Goal: Information Seeking & Learning: Learn about a topic

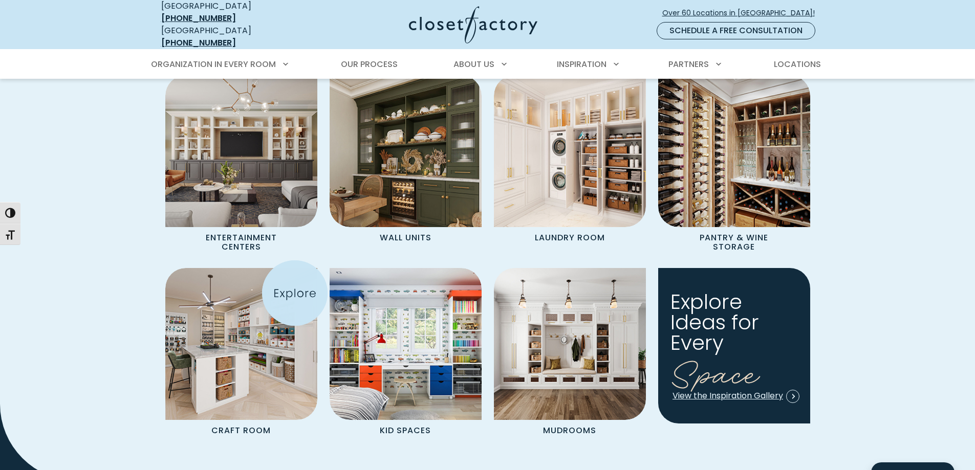
scroll to position [1177, 0]
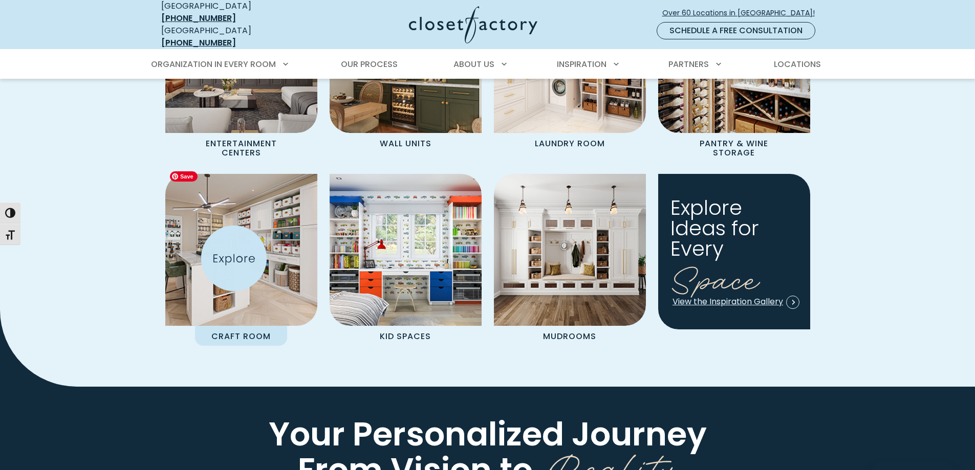
click at [234, 258] on img "Spaces Grid" at bounding box center [241, 250] width 167 height 167
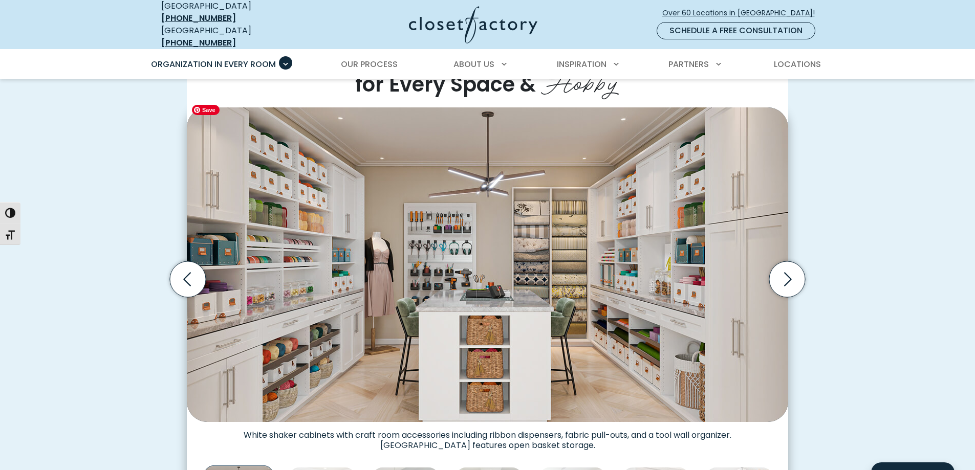
scroll to position [256, 0]
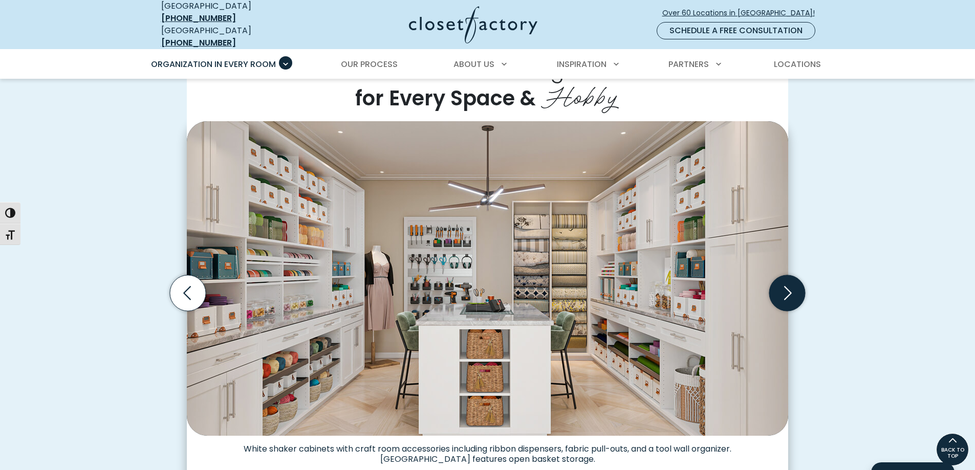
click at [796, 286] on icon "Next slide" at bounding box center [787, 293] width 36 height 36
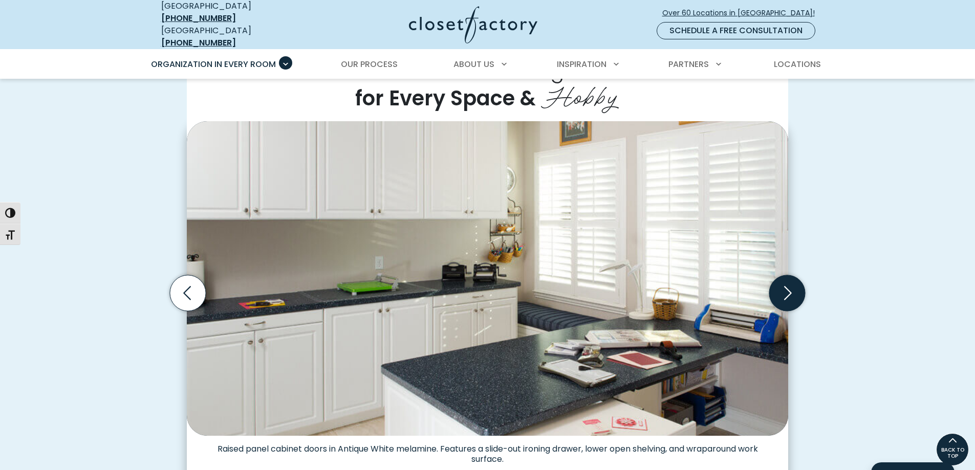
click at [794, 286] on icon "Next slide" at bounding box center [787, 293] width 36 height 36
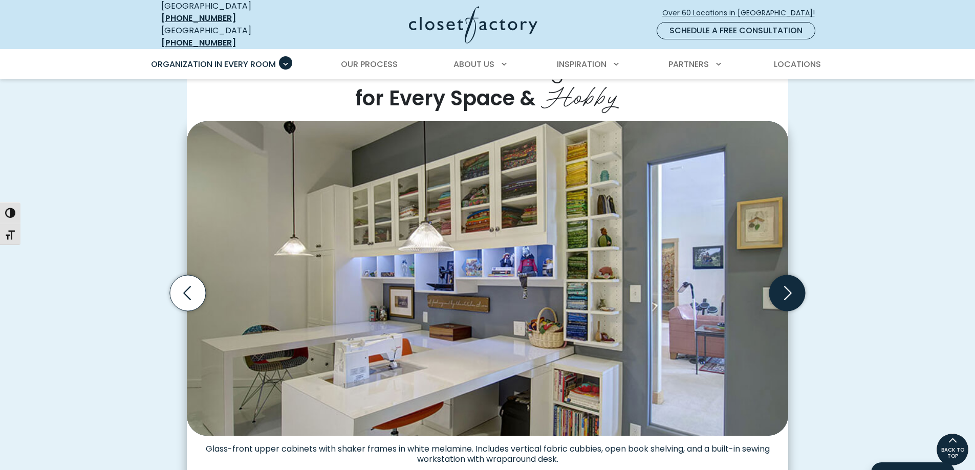
click at [793, 285] on icon "Next slide" at bounding box center [787, 293] width 36 height 36
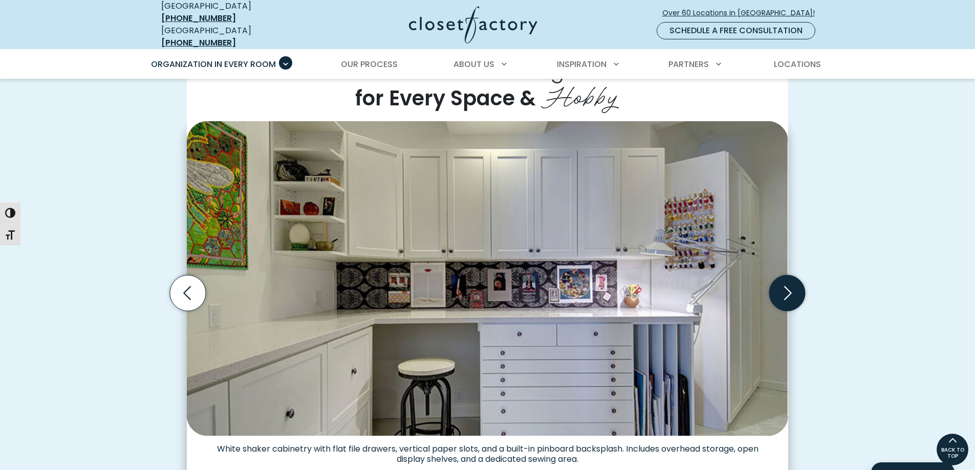
click at [793, 285] on icon "Next slide" at bounding box center [787, 293] width 36 height 36
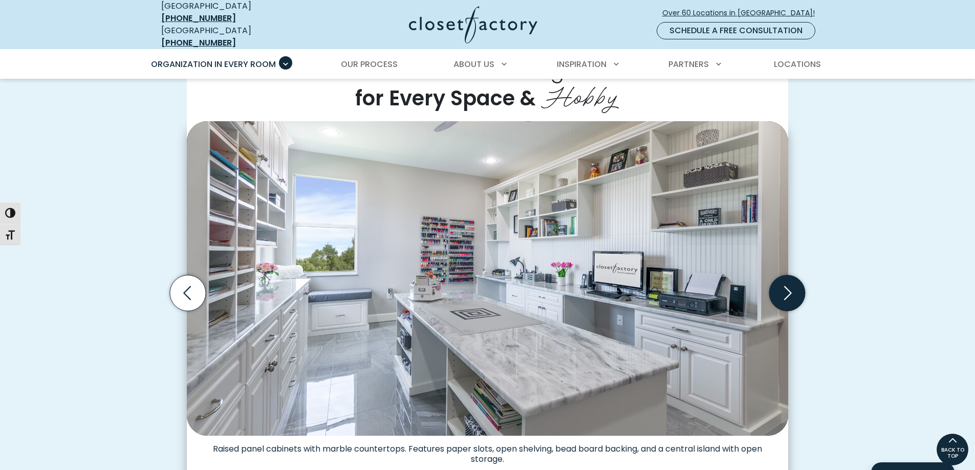
click at [777, 281] on icon "Next slide" at bounding box center [787, 293] width 36 height 36
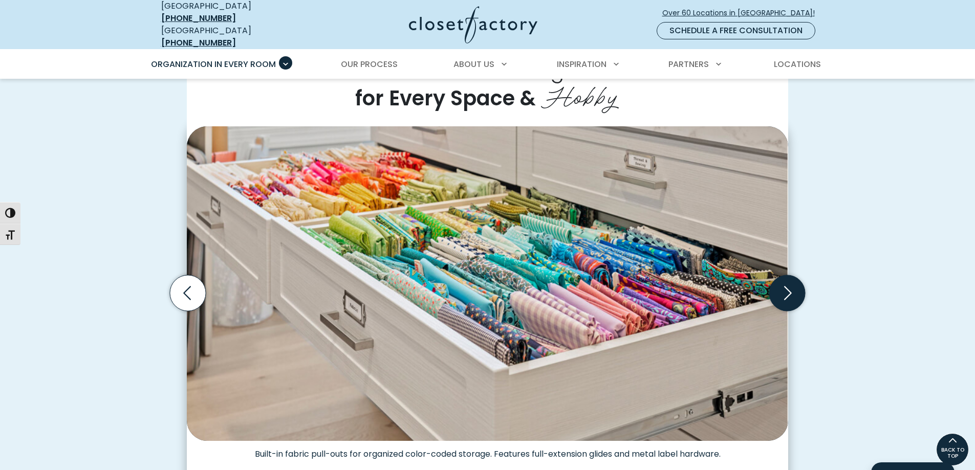
click at [777, 281] on icon "Next slide" at bounding box center [787, 293] width 36 height 36
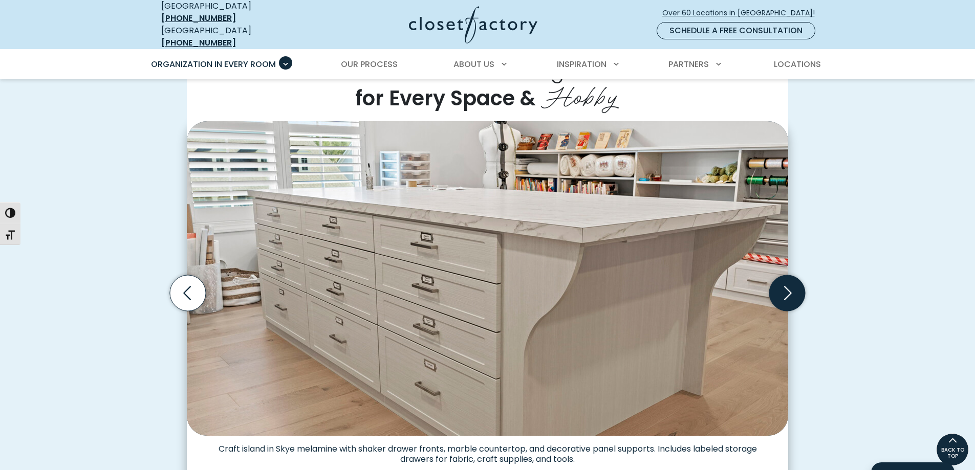
click at [777, 281] on icon "Next slide" at bounding box center [787, 293] width 36 height 36
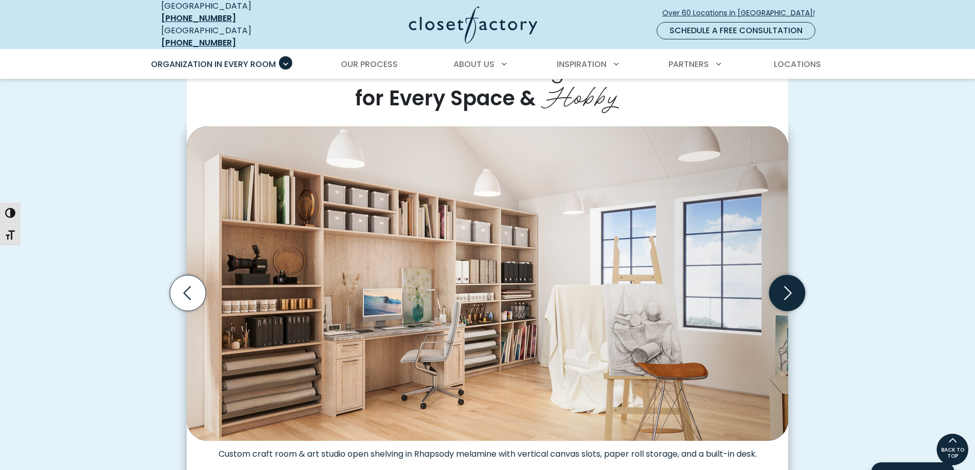
click at [777, 281] on icon "Next slide" at bounding box center [787, 293] width 36 height 36
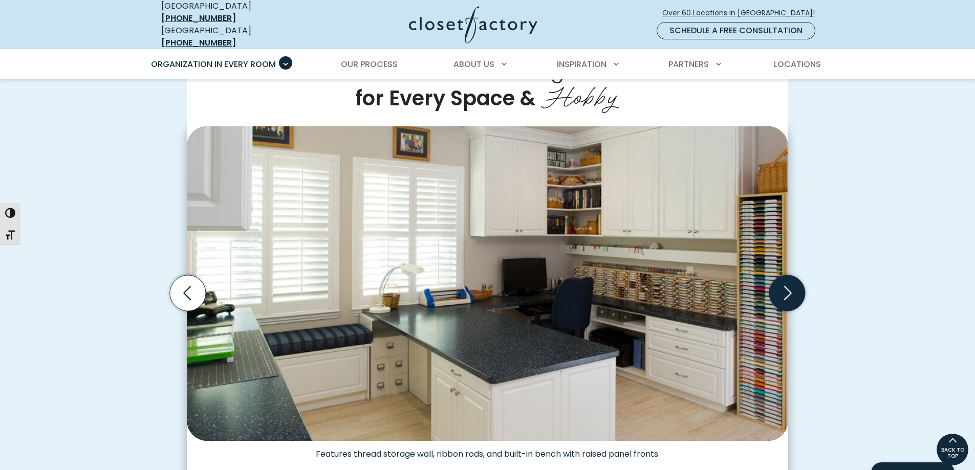
click at [777, 281] on icon "Next slide" at bounding box center [787, 293] width 36 height 36
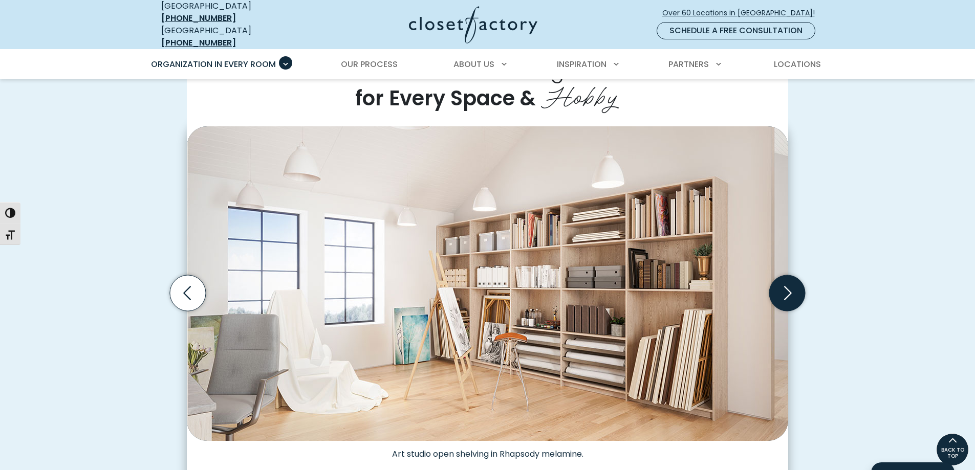
click at [777, 281] on icon "Next slide" at bounding box center [787, 293] width 36 height 36
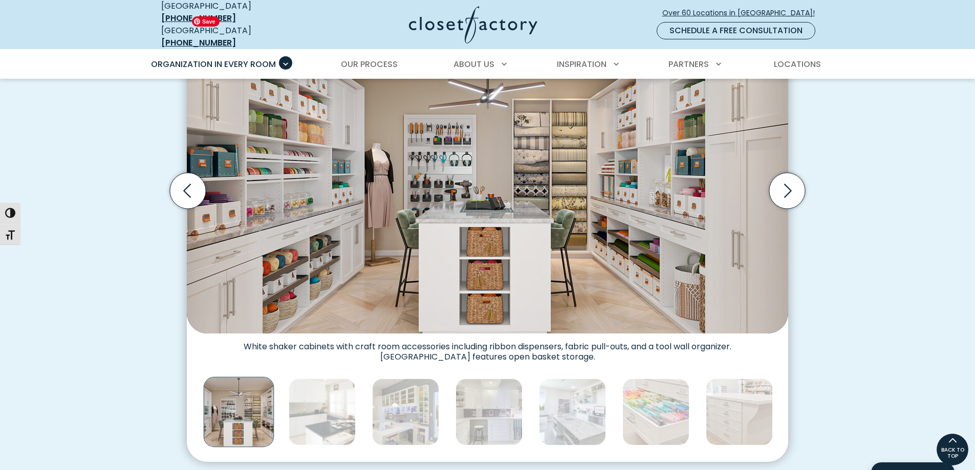
scroll to position [307, 0]
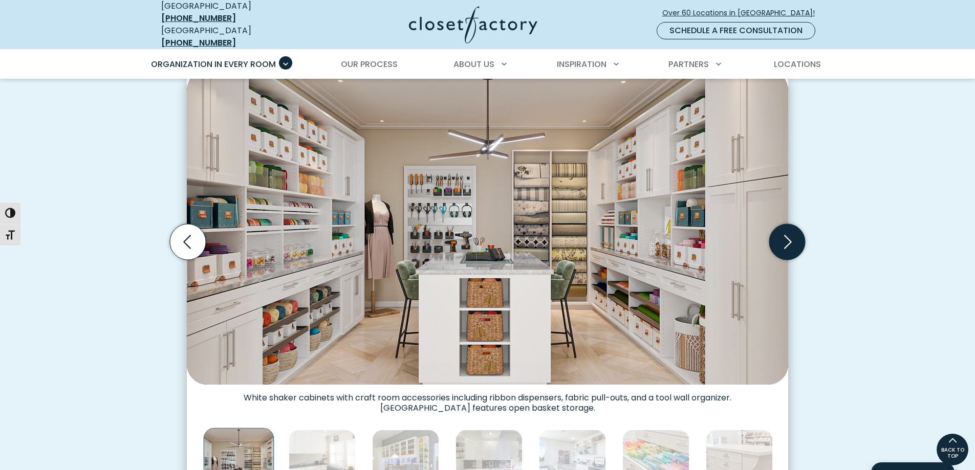
click at [780, 227] on icon "Next slide" at bounding box center [787, 242] width 36 height 36
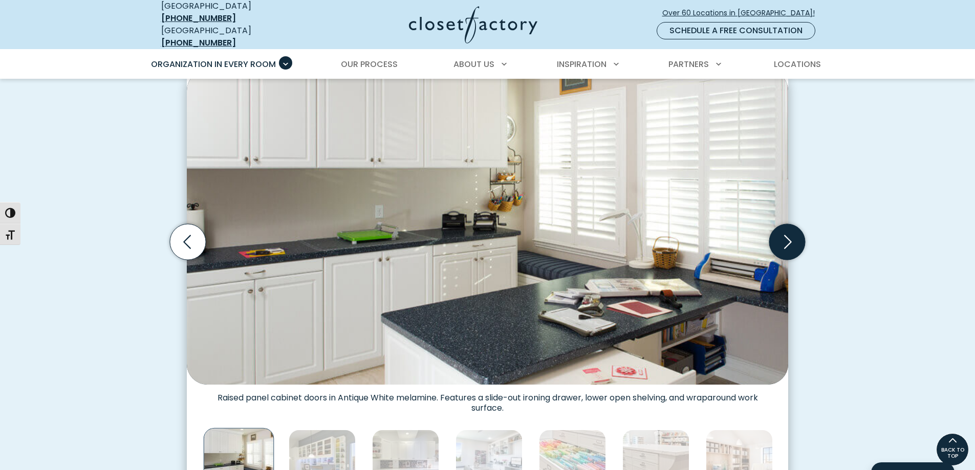
click at [788, 234] on icon "Next slide" at bounding box center [787, 242] width 36 height 36
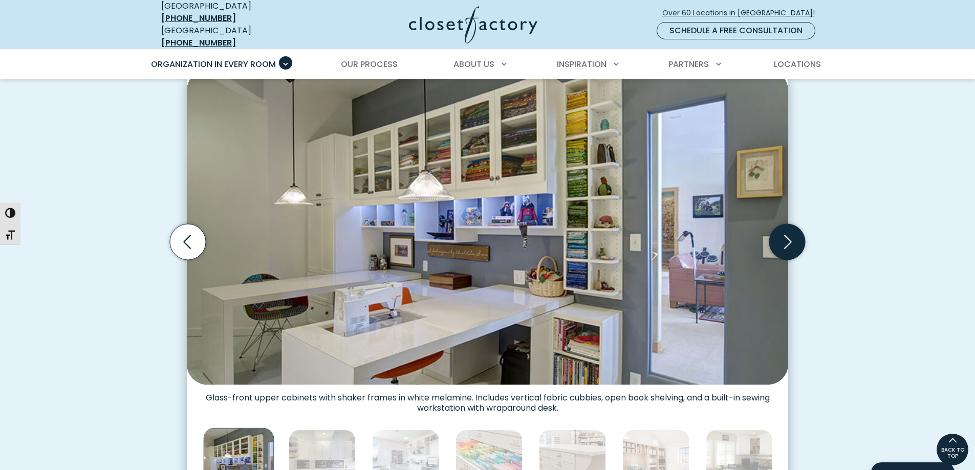
click at [788, 234] on icon "Next slide" at bounding box center [787, 242] width 36 height 36
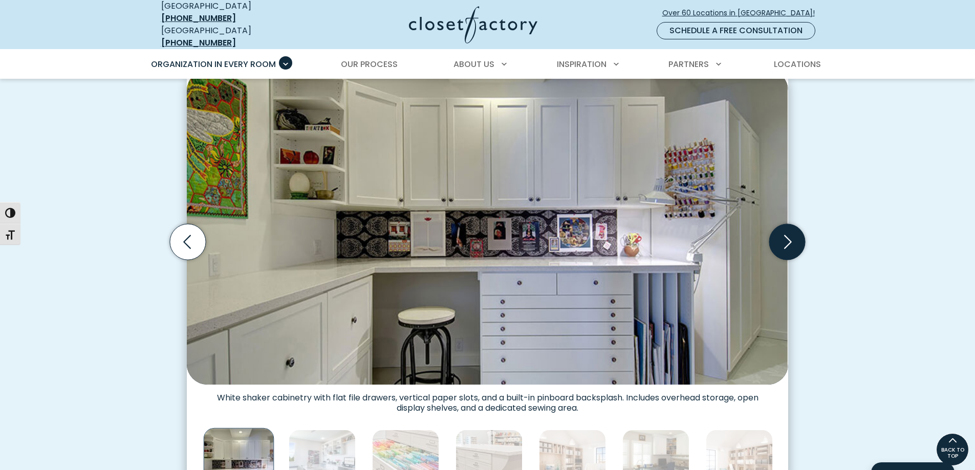
click at [788, 234] on icon "Next slide" at bounding box center [787, 242] width 36 height 36
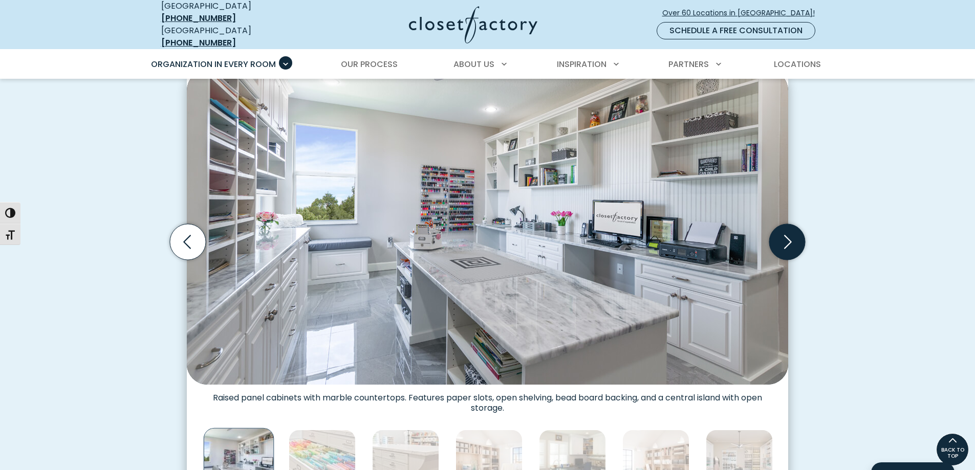
click at [781, 236] on icon "Next slide" at bounding box center [787, 242] width 36 height 36
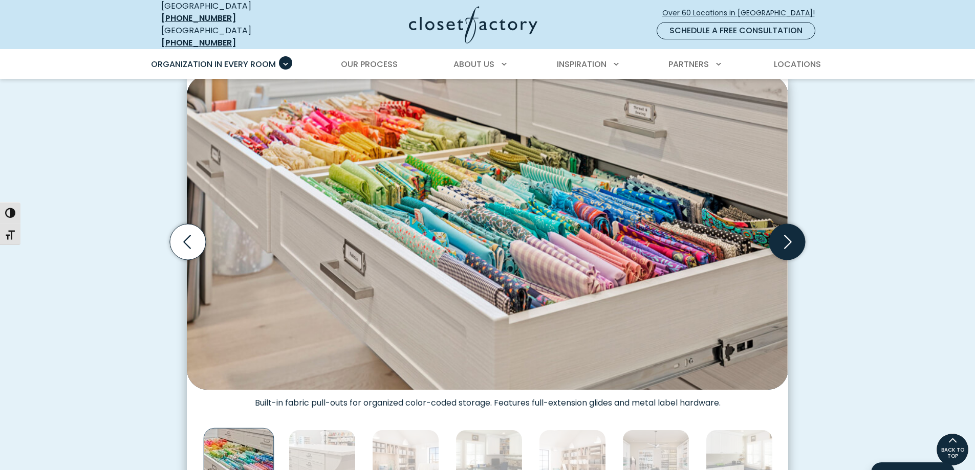
click at [781, 236] on icon "Next slide" at bounding box center [787, 242] width 36 height 36
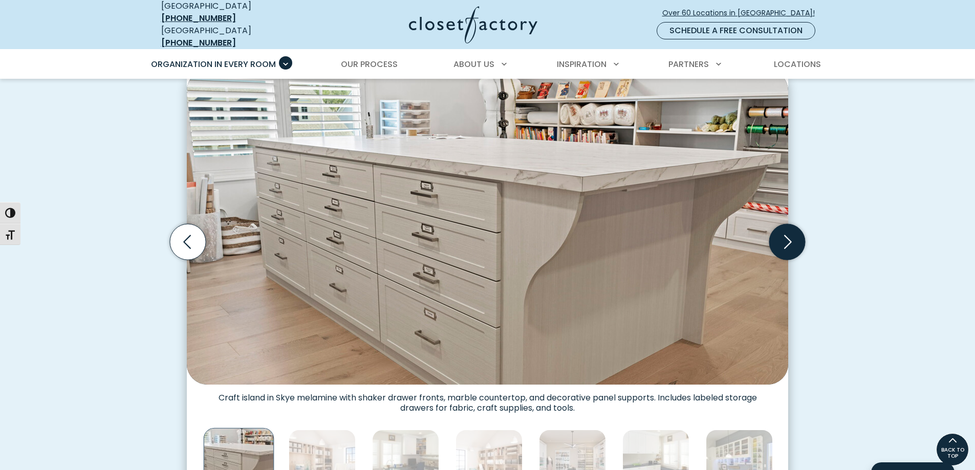
click at [781, 236] on icon "Next slide" at bounding box center [787, 242] width 36 height 36
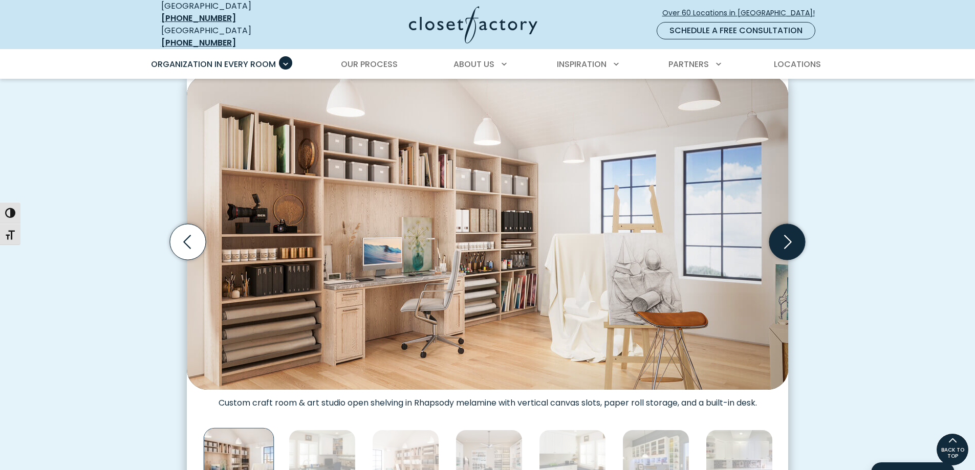
click at [781, 236] on icon "Next slide" at bounding box center [787, 242] width 36 height 36
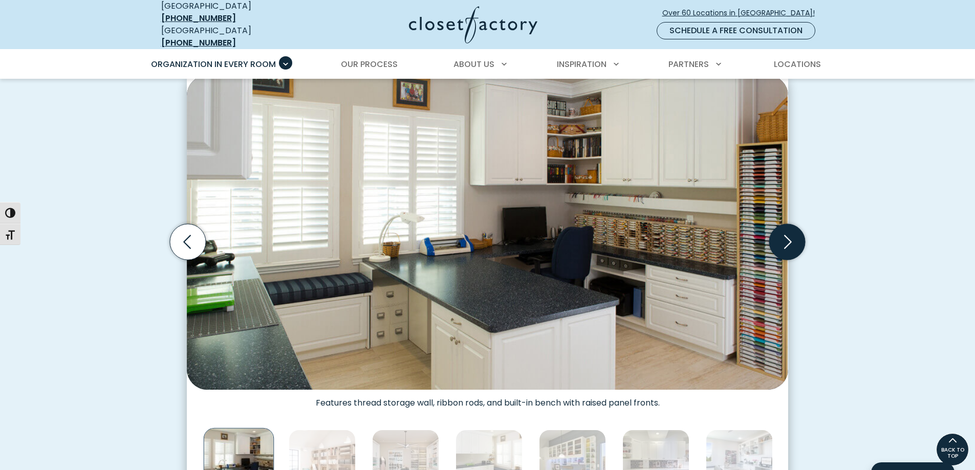
click at [781, 236] on icon "Next slide" at bounding box center [787, 242] width 36 height 36
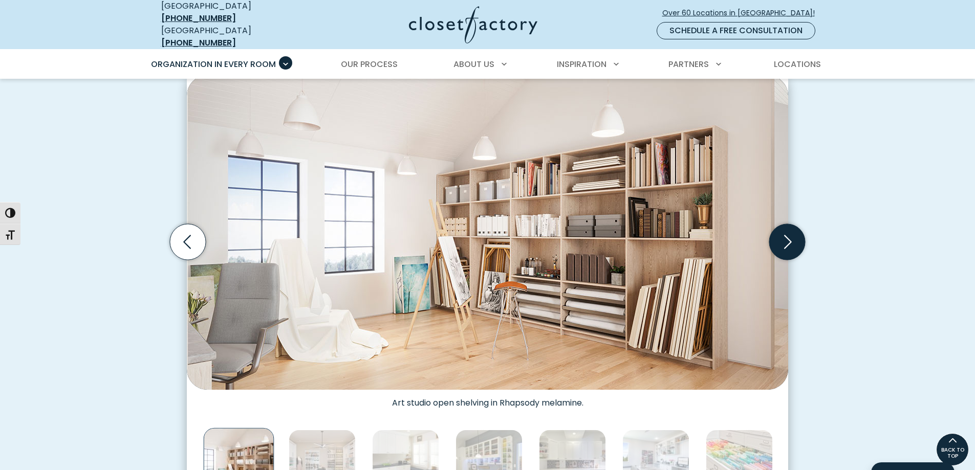
click at [795, 234] on icon "Next slide" at bounding box center [787, 242] width 36 height 36
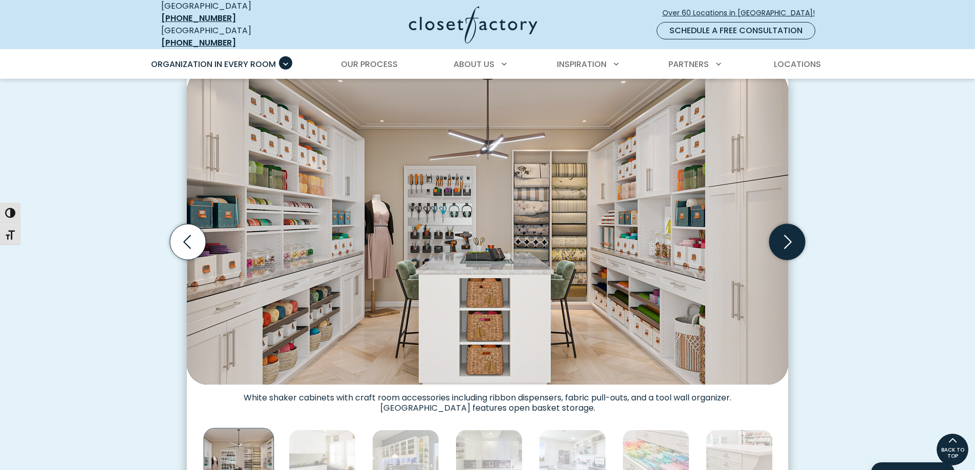
click at [792, 235] on icon "Next slide" at bounding box center [787, 242] width 36 height 36
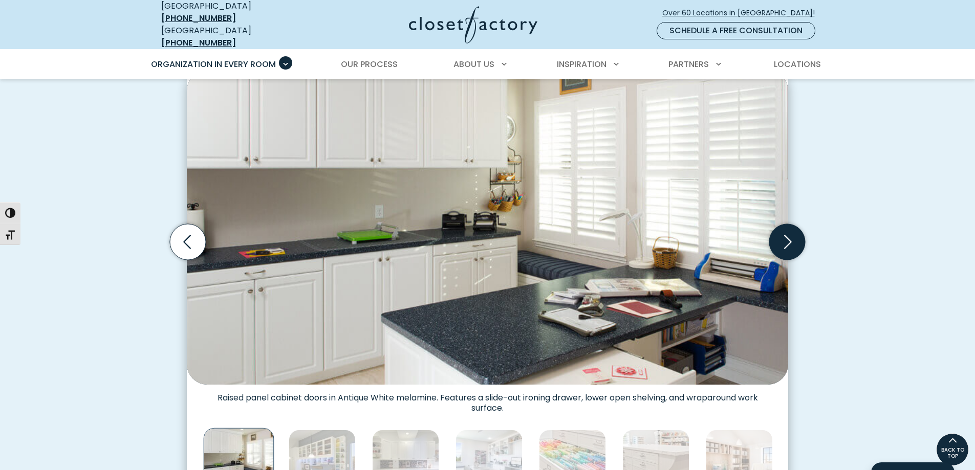
click at [783, 236] on icon "Next slide" at bounding box center [787, 242] width 36 height 36
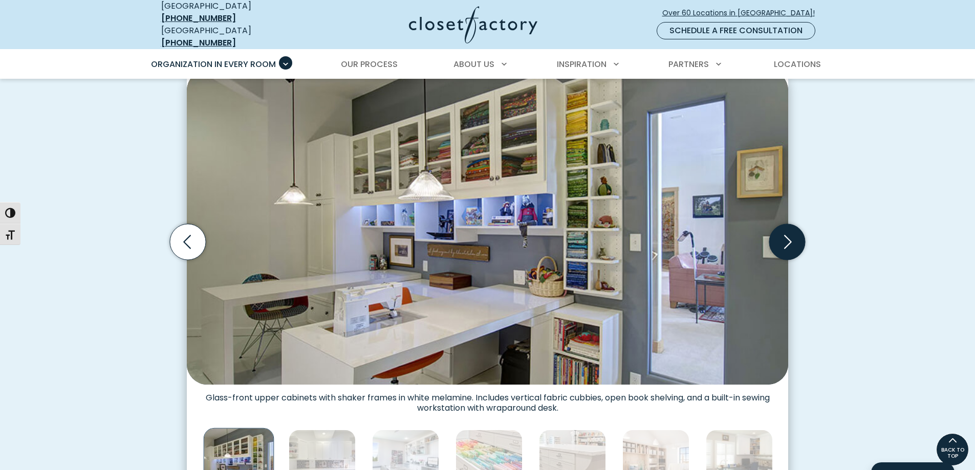
click at [783, 236] on icon "Next slide" at bounding box center [787, 242] width 36 height 36
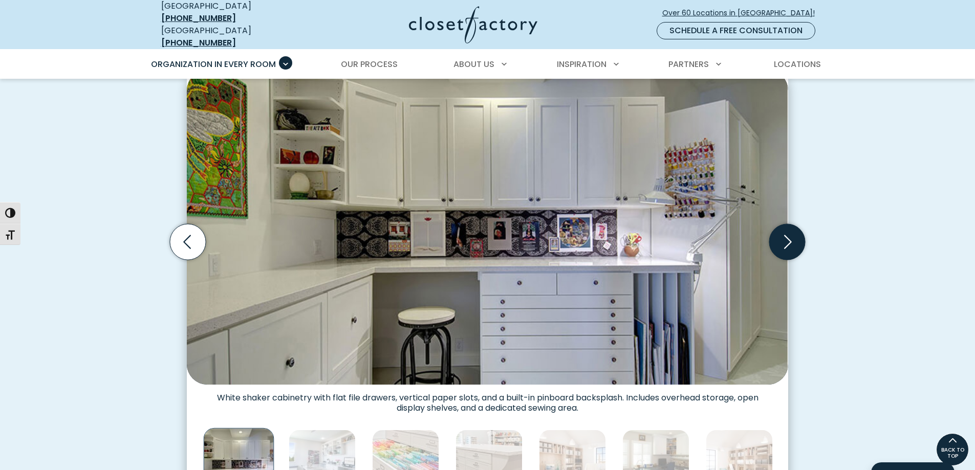
click at [783, 236] on icon "Next slide" at bounding box center [787, 242] width 36 height 36
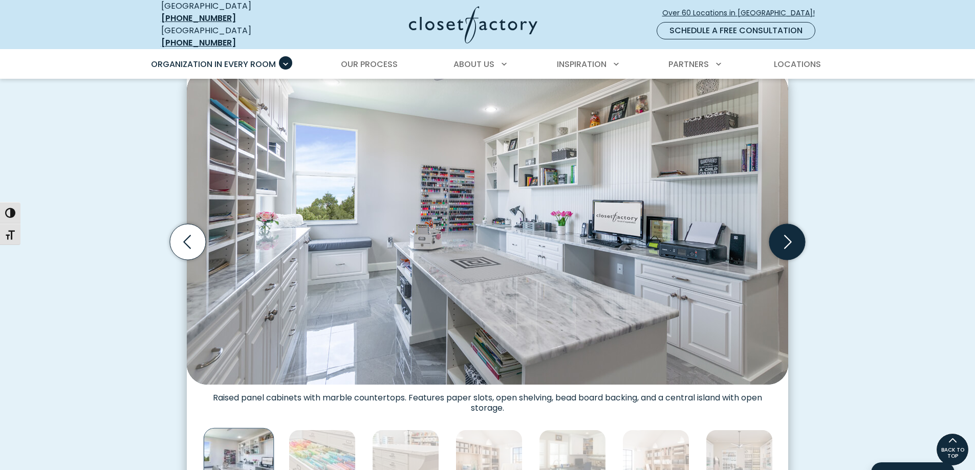
click at [783, 236] on icon "Next slide" at bounding box center [787, 242] width 36 height 36
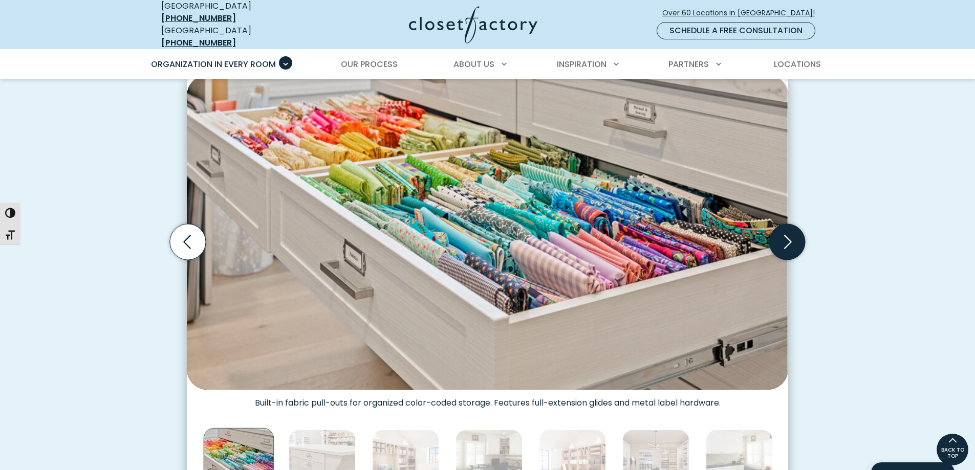
click at [783, 236] on icon "Next slide" at bounding box center [787, 242] width 36 height 36
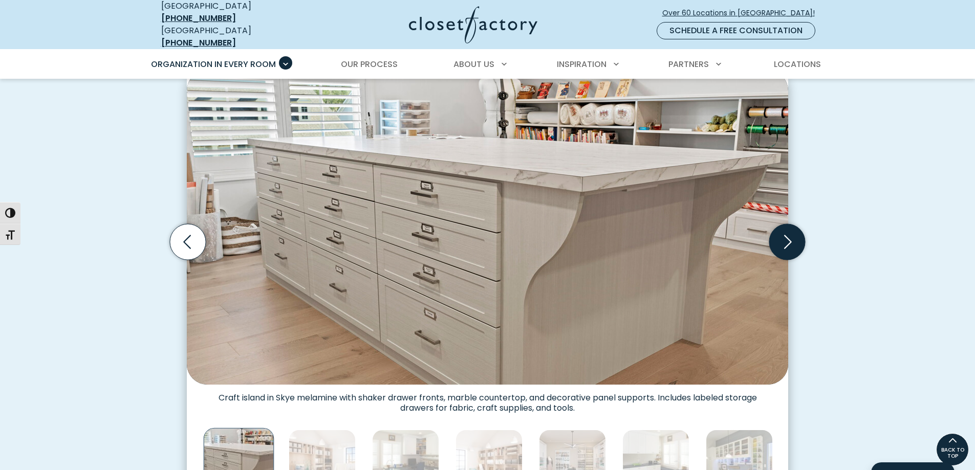
click at [783, 236] on icon "Next slide" at bounding box center [787, 242] width 36 height 36
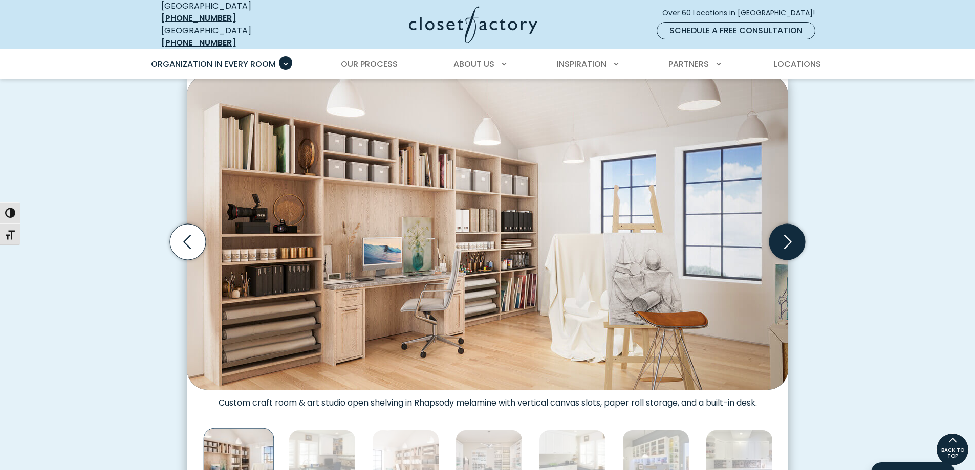
click at [783, 236] on icon "Next slide" at bounding box center [787, 242] width 36 height 36
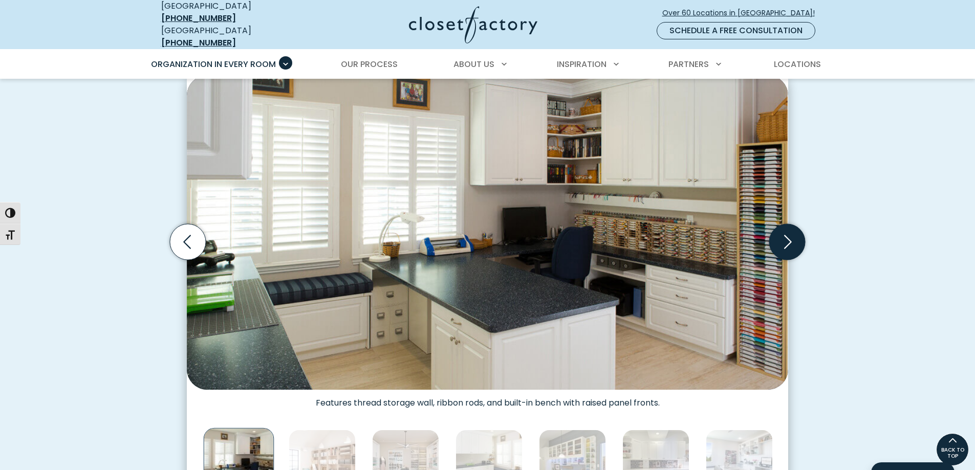
click at [783, 236] on icon "Next slide" at bounding box center [787, 242] width 36 height 36
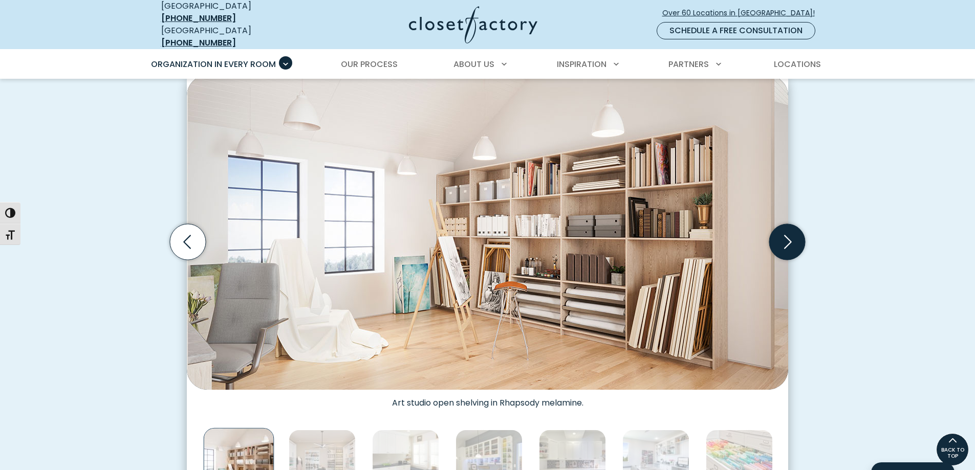
click at [783, 236] on icon "Next slide" at bounding box center [787, 242] width 36 height 36
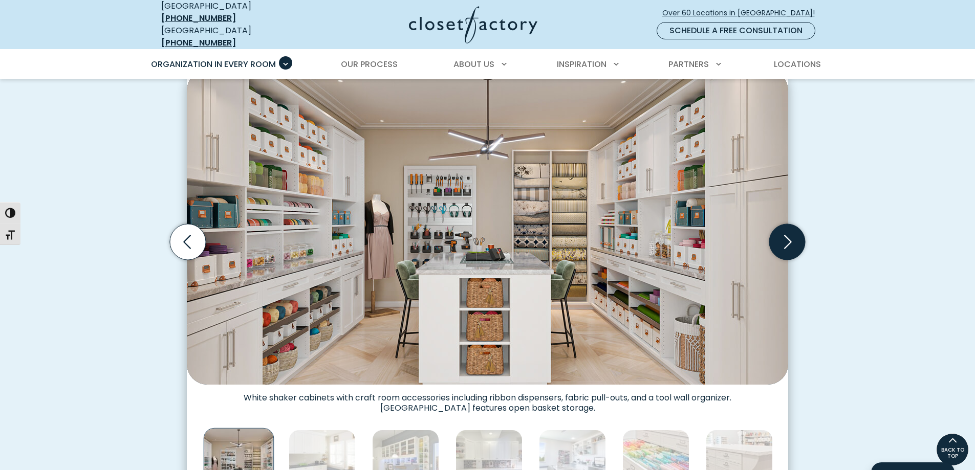
click at [791, 235] on icon "Next slide" at bounding box center [787, 242] width 36 height 36
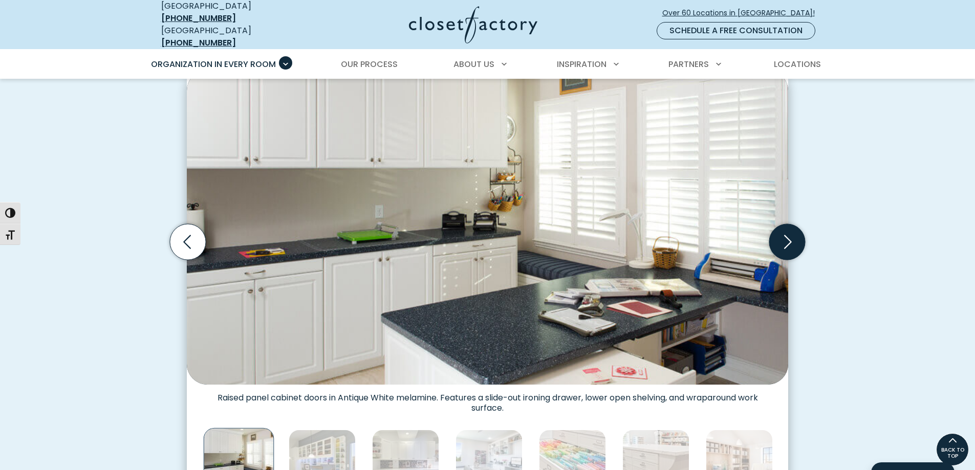
click at [791, 235] on icon "Next slide" at bounding box center [787, 242] width 36 height 36
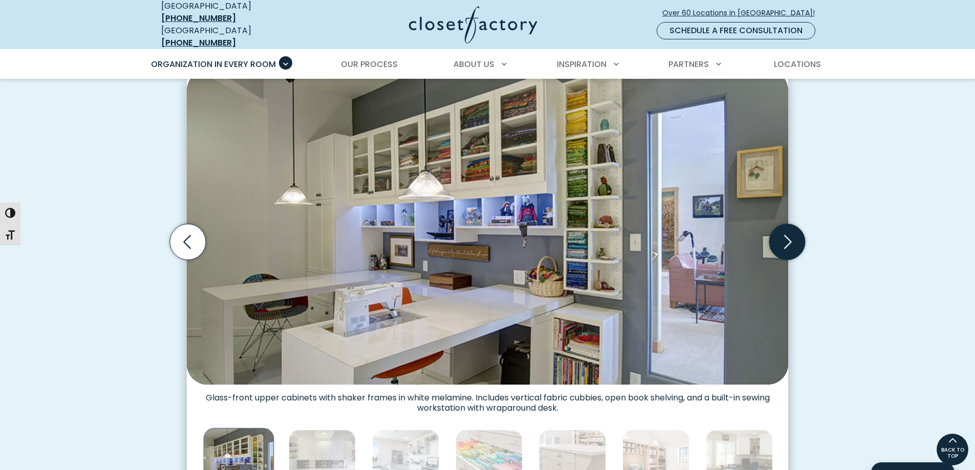
click at [791, 235] on icon "Next slide" at bounding box center [787, 242] width 36 height 36
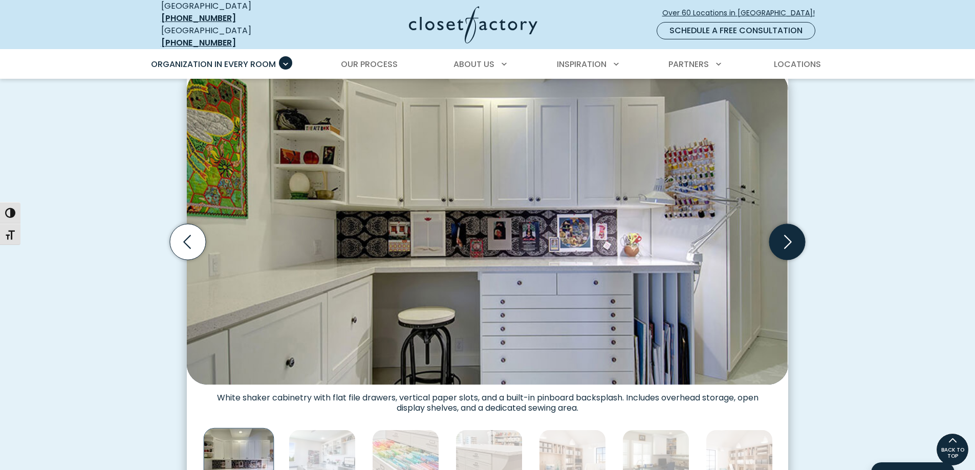
click at [791, 235] on icon "Next slide" at bounding box center [787, 242] width 36 height 36
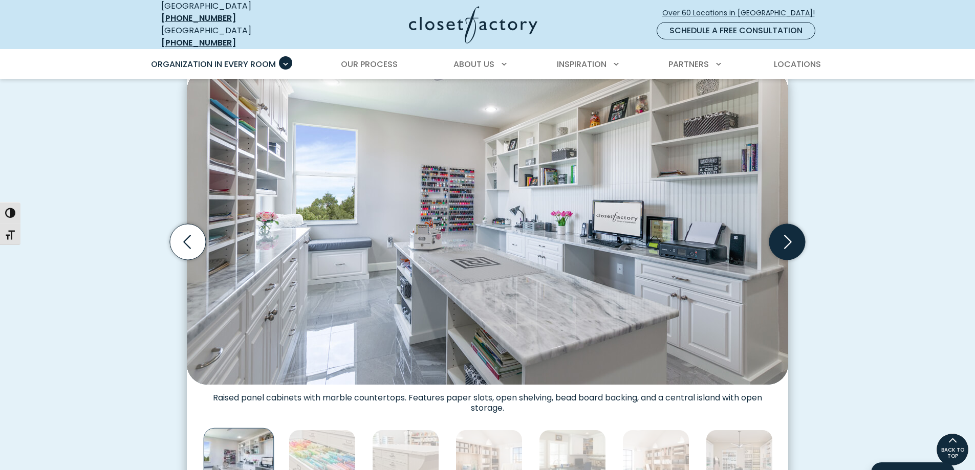
click at [791, 235] on icon "Next slide" at bounding box center [787, 242] width 36 height 36
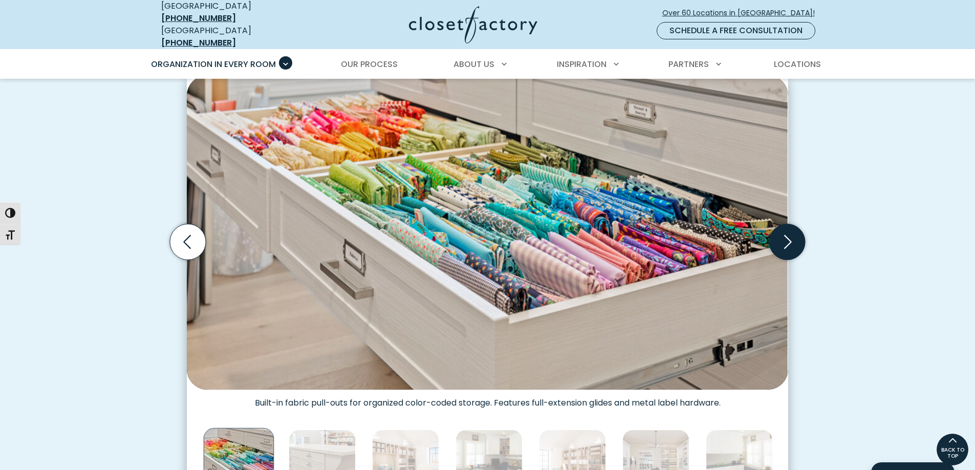
click at [791, 235] on icon "Next slide" at bounding box center [787, 242] width 36 height 36
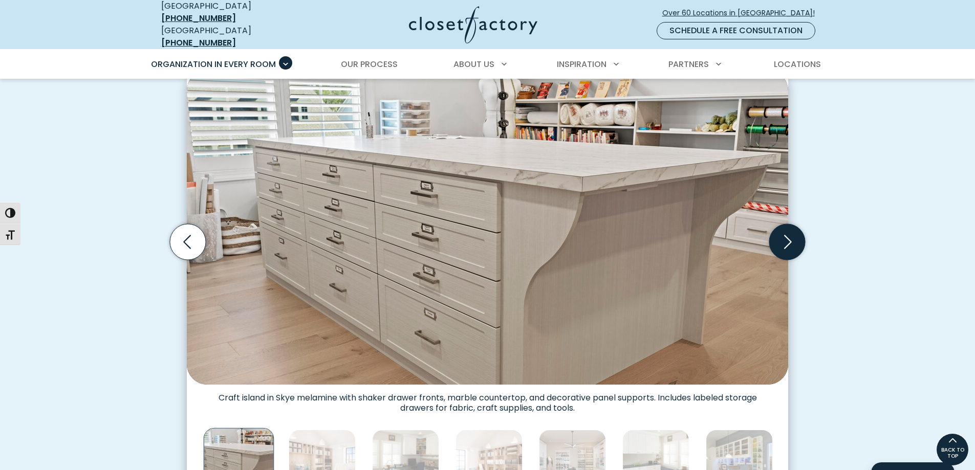
click at [791, 235] on icon "Next slide" at bounding box center [787, 242] width 36 height 36
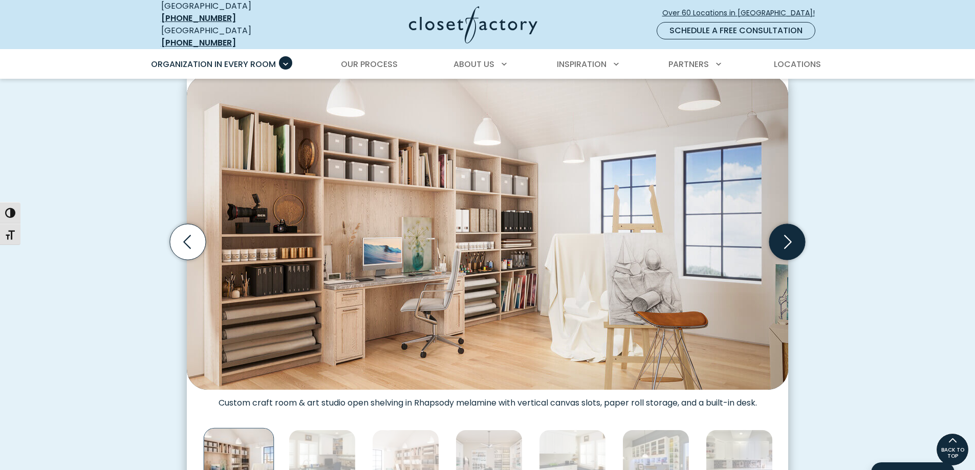
click at [791, 235] on icon "Next slide" at bounding box center [787, 242] width 36 height 36
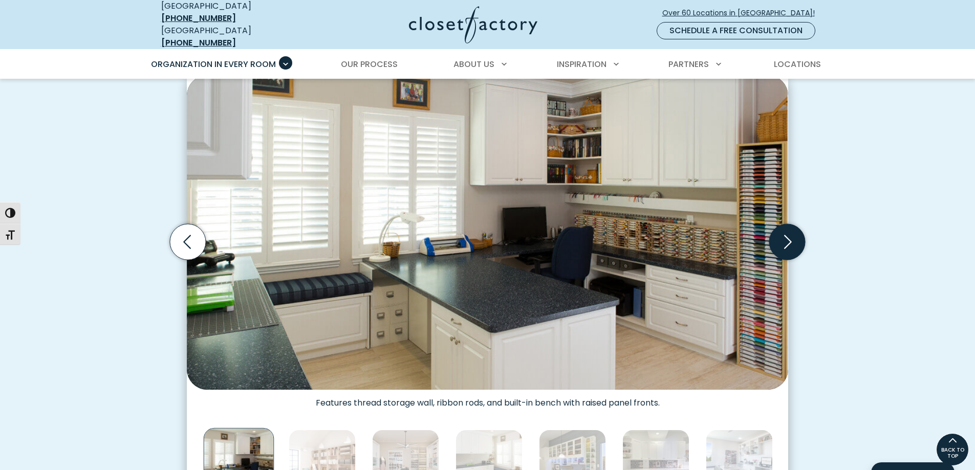
click at [791, 235] on icon "Next slide" at bounding box center [787, 242] width 36 height 36
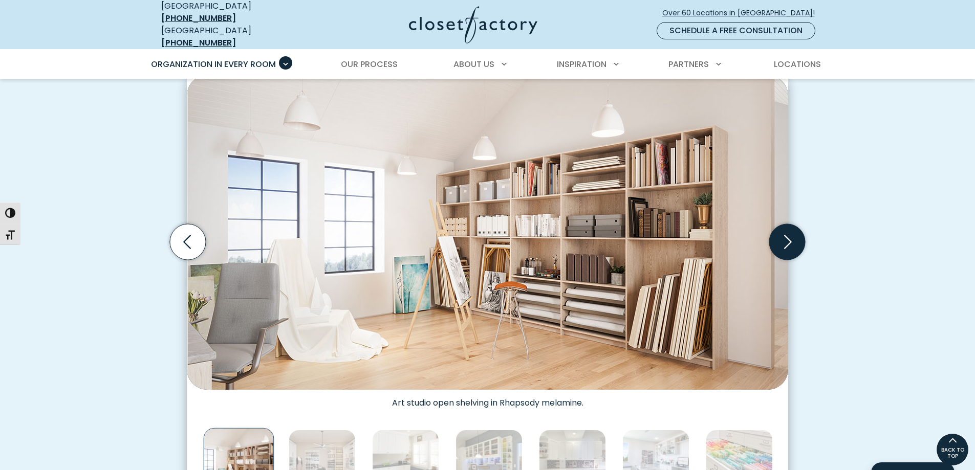
click at [791, 235] on icon "Next slide" at bounding box center [787, 242] width 36 height 36
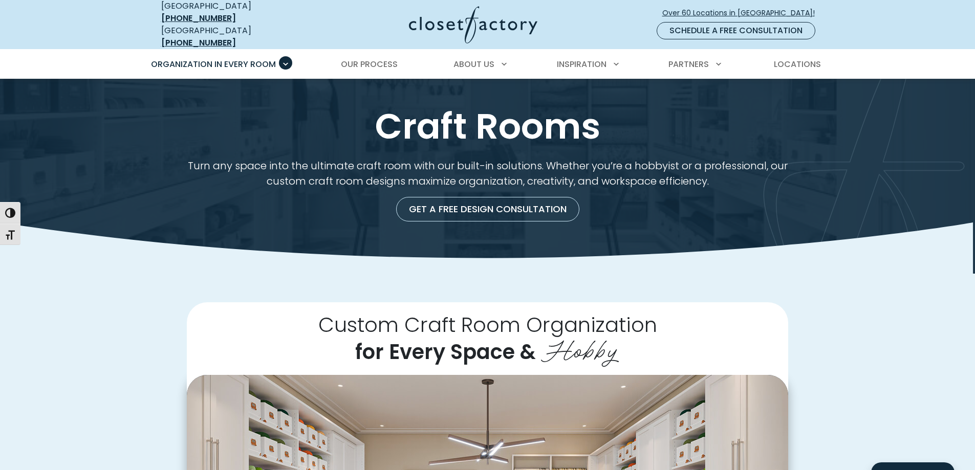
scroll to position [0, 0]
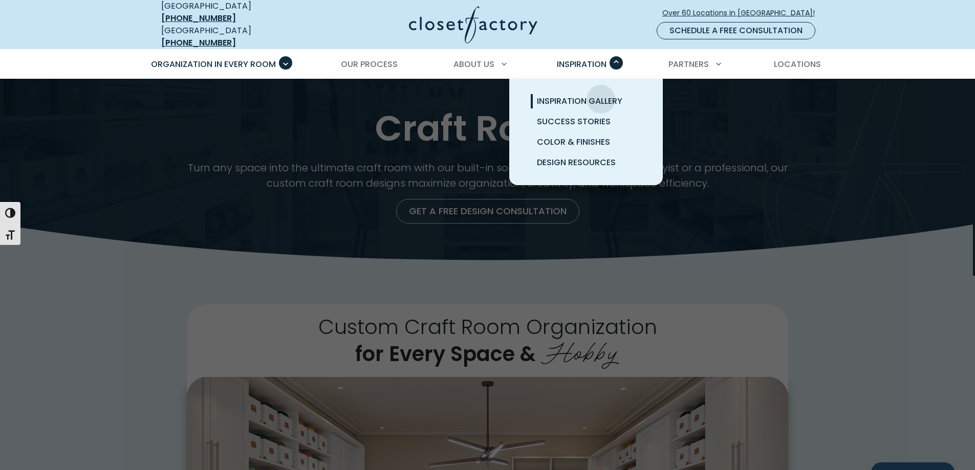
click at [601, 95] on span "Inspiration Gallery" at bounding box center [579, 101] width 85 height 12
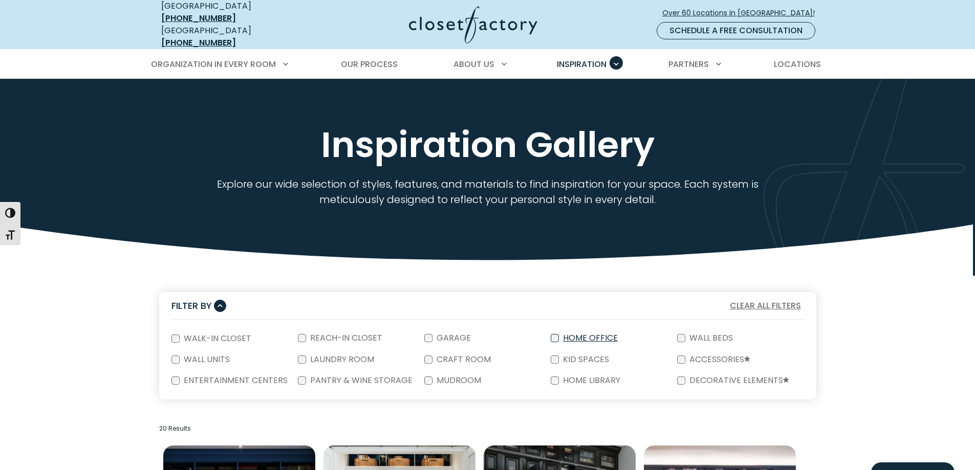
click at [586, 334] on label "Home Office" at bounding box center [589, 338] width 61 height 8
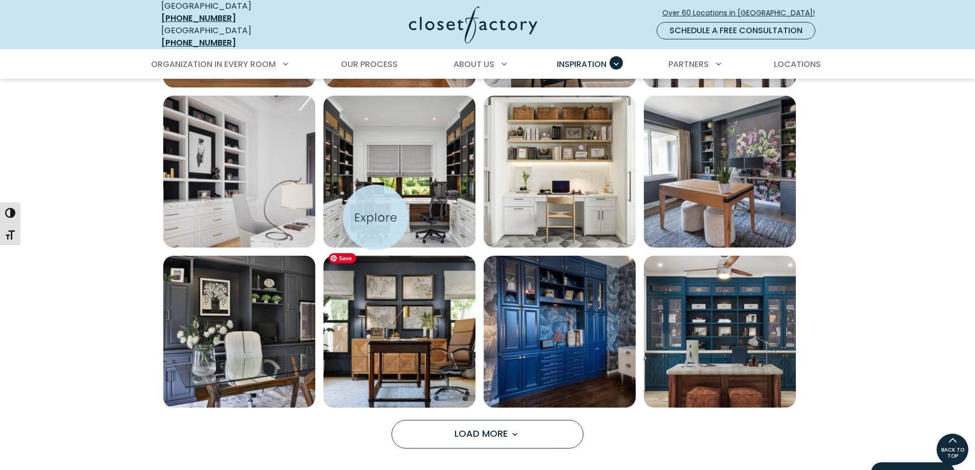
scroll to position [654, 0]
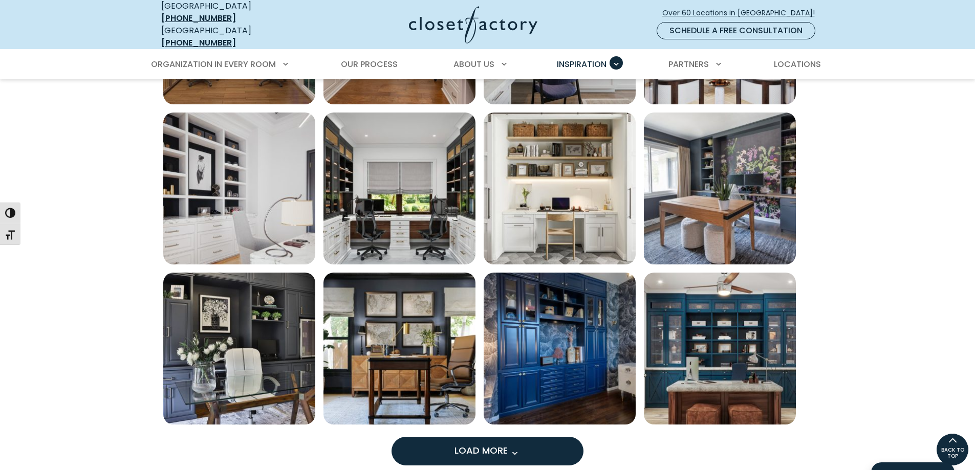
click at [447, 438] on button "Load More" at bounding box center [488, 451] width 192 height 29
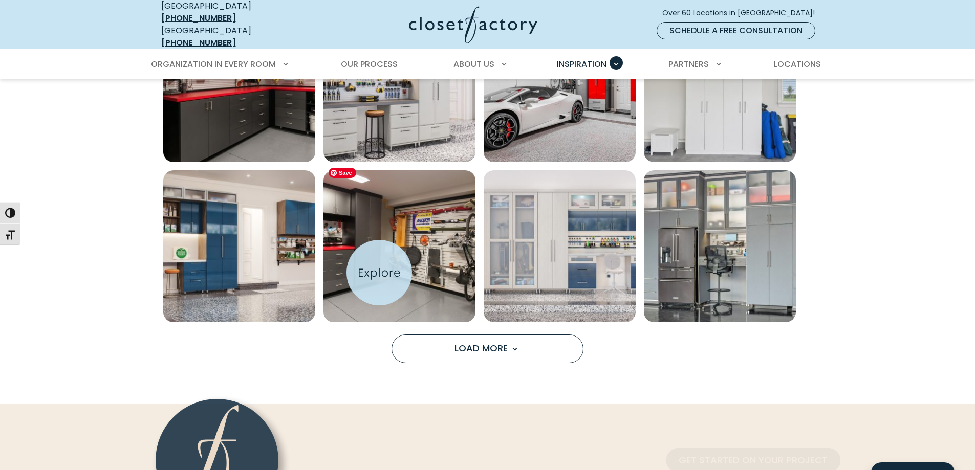
scroll to position [858, 0]
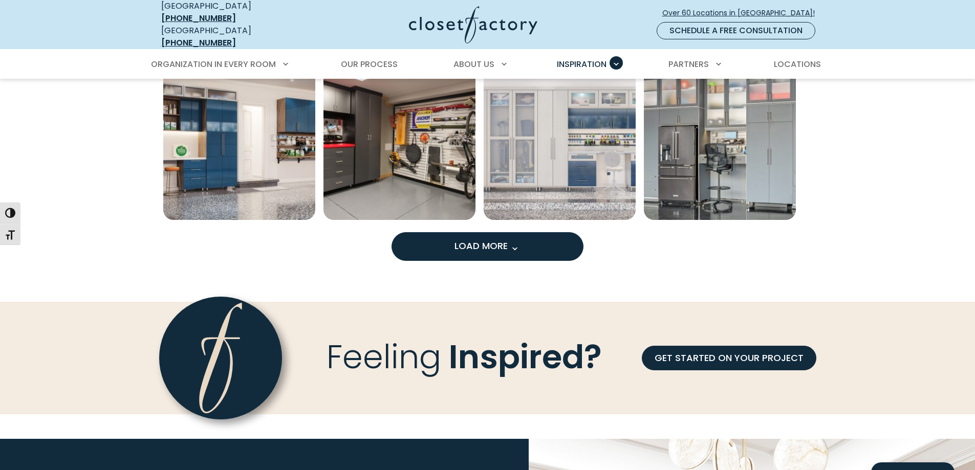
click at [520, 232] on button "Load More" at bounding box center [488, 246] width 192 height 29
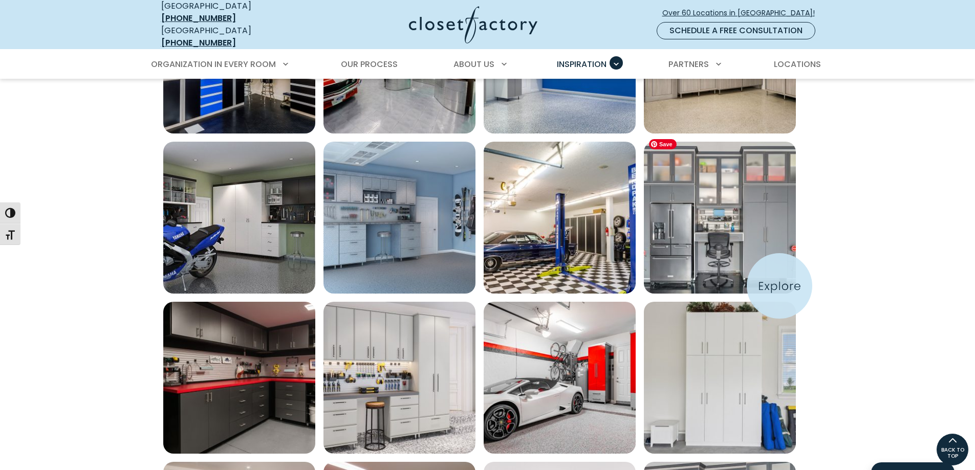
scroll to position [449, 0]
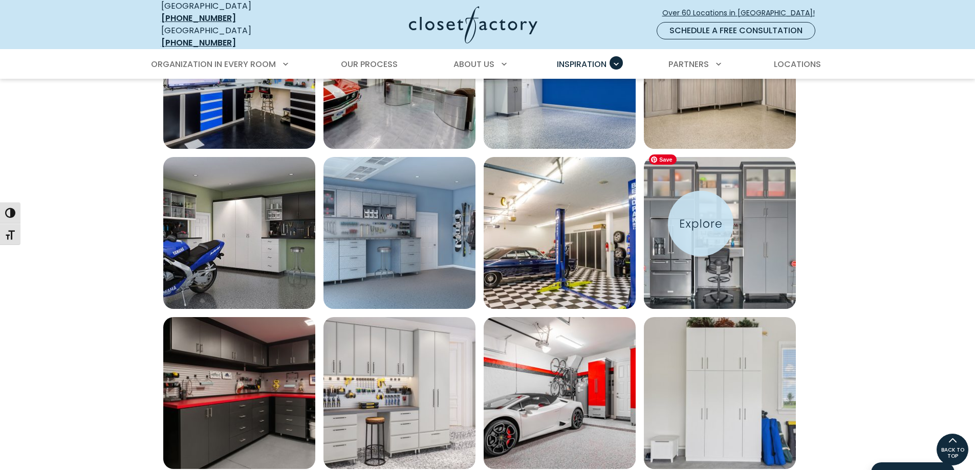
click at [701, 224] on img "Open inspiration gallery to preview enlarged image" at bounding box center [720, 233] width 152 height 152
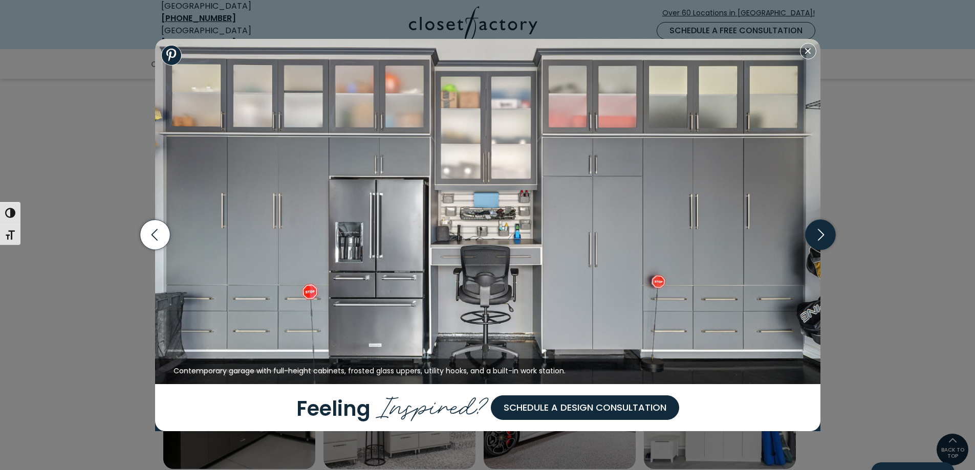
click at [828, 242] on icon "button" at bounding box center [820, 235] width 30 height 30
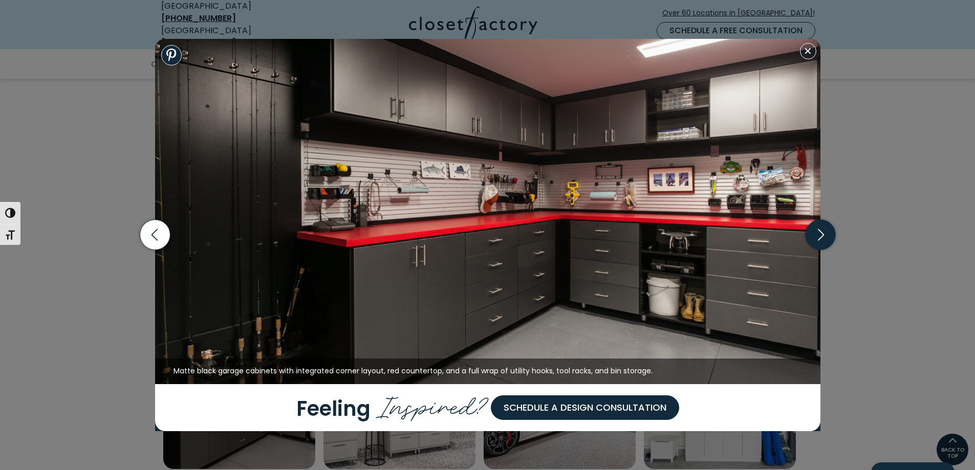
click at [824, 238] on icon "button" at bounding box center [820, 235] width 30 height 30
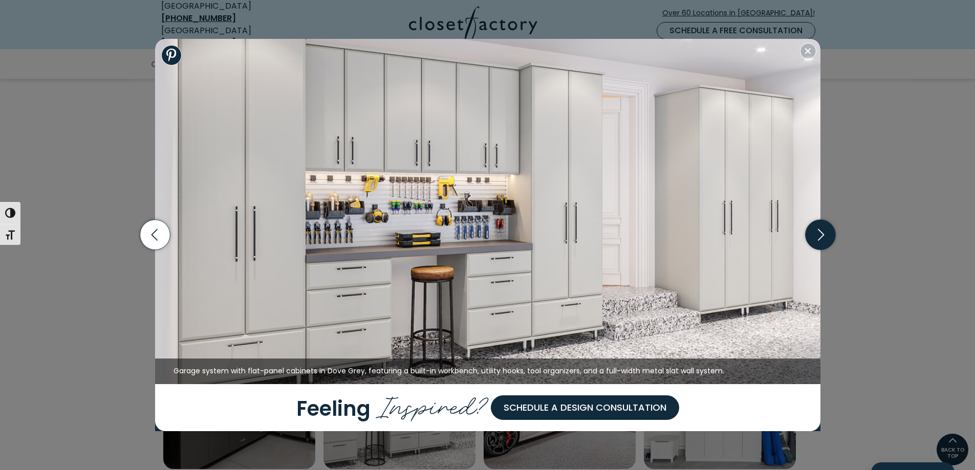
click at [824, 238] on icon "button" at bounding box center [820, 235] width 30 height 30
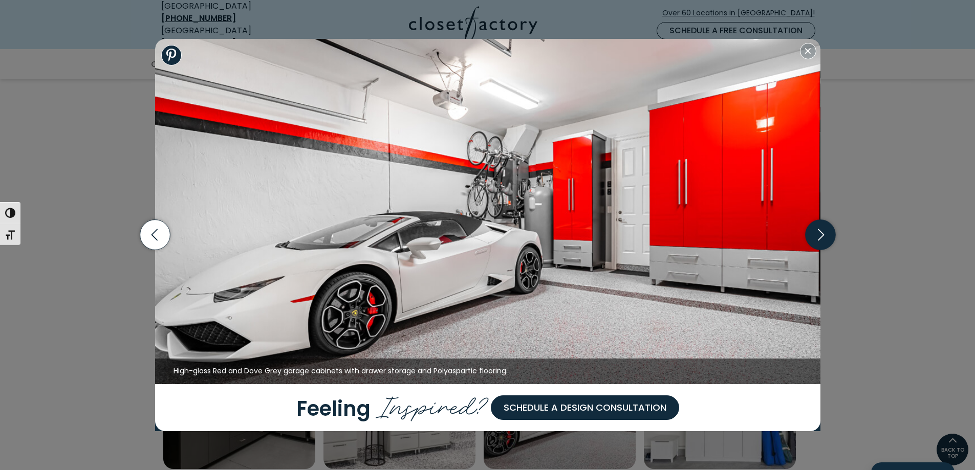
click at [822, 234] on icon "button" at bounding box center [820, 235] width 6 height 12
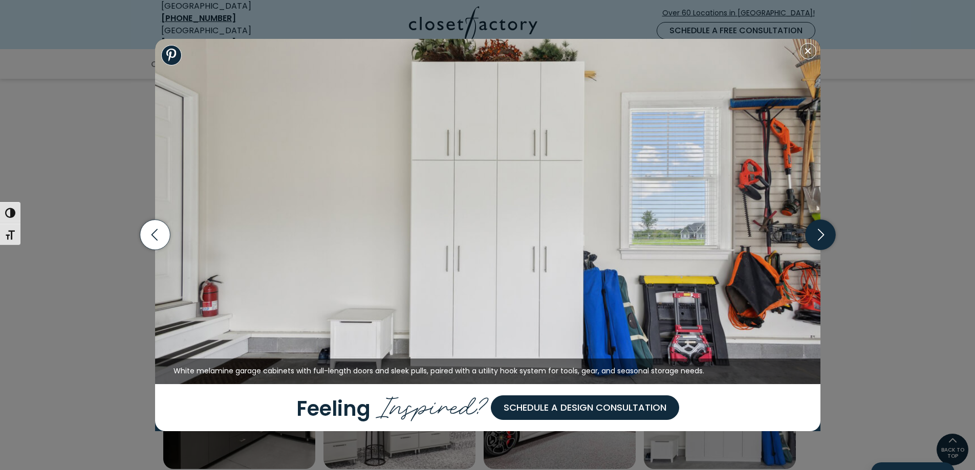
click at [822, 234] on icon "button" at bounding box center [820, 235] width 6 height 12
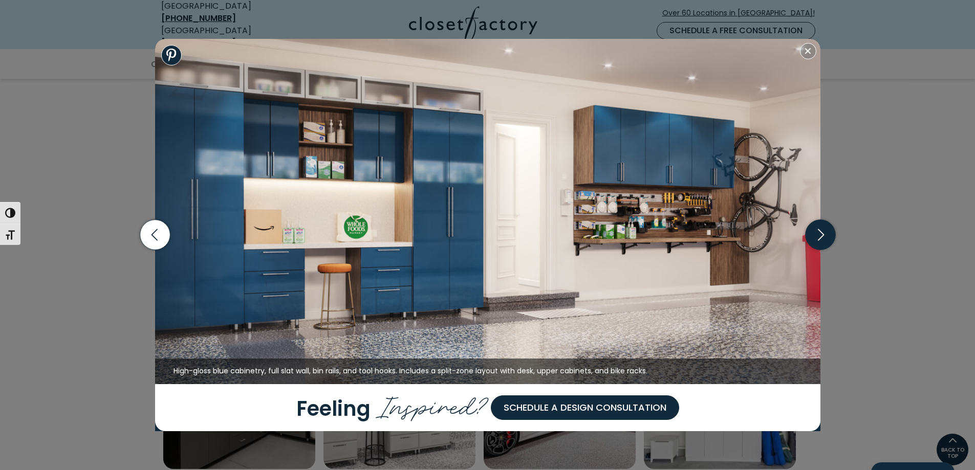
click at [822, 234] on icon "button" at bounding box center [820, 235] width 6 height 12
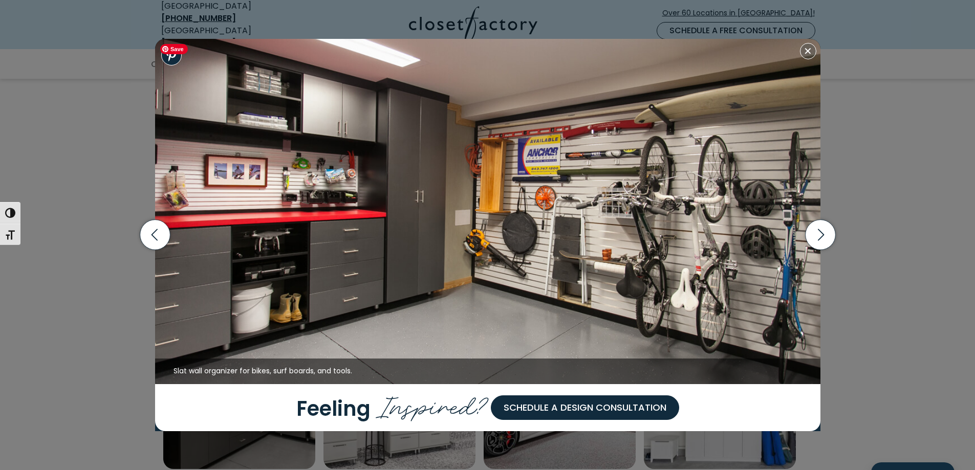
scroll to position [654, 0]
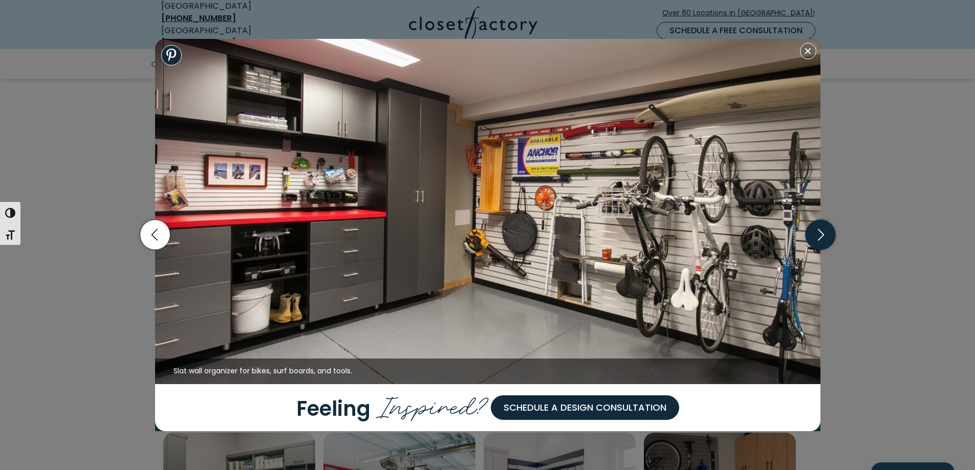
click at [822, 234] on icon "button" at bounding box center [820, 235] width 6 height 12
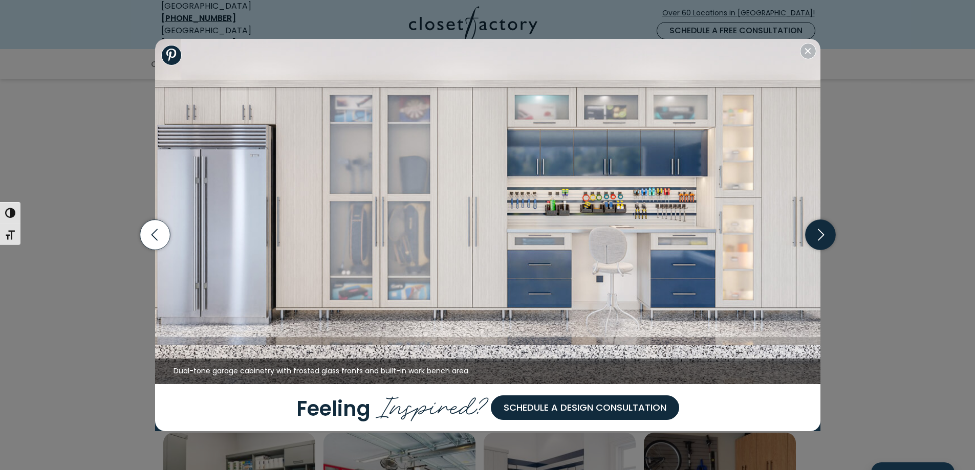
click at [822, 234] on icon "button" at bounding box center [820, 235] width 6 height 12
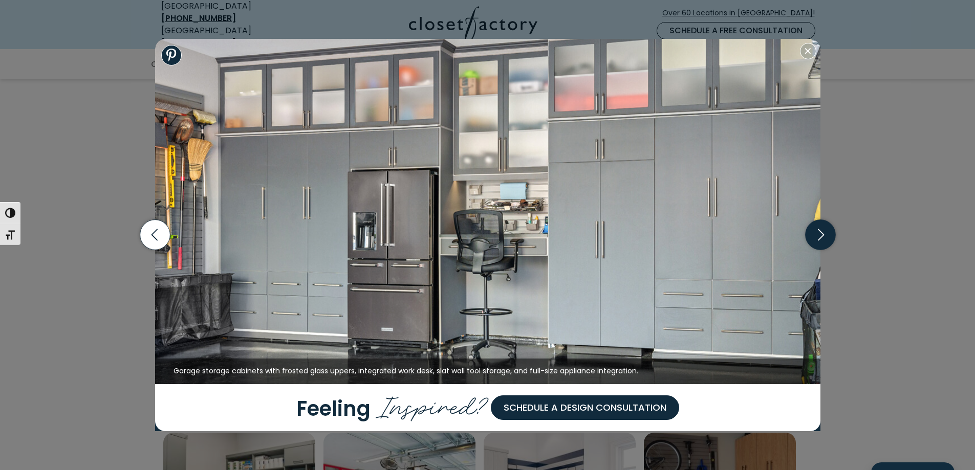
click at [822, 234] on icon "button" at bounding box center [820, 235] width 6 height 12
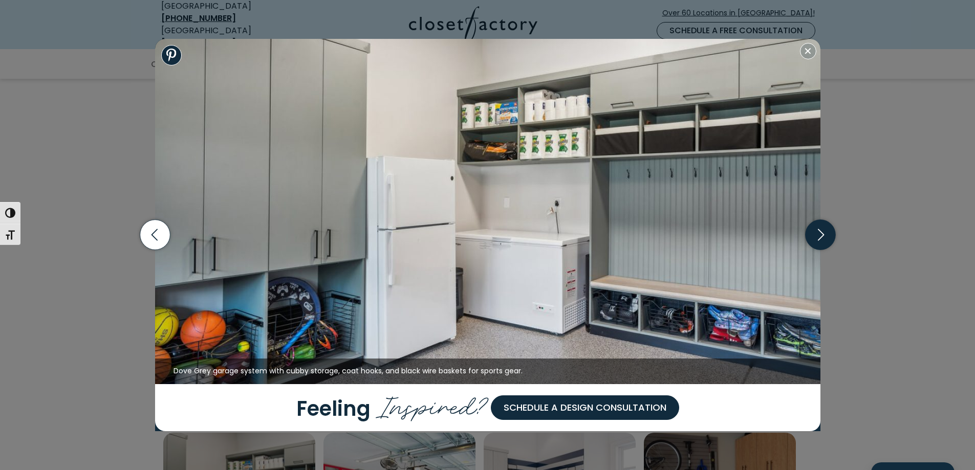
click at [823, 234] on icon "button" at bounding box center [820, 235] width 6 height 12
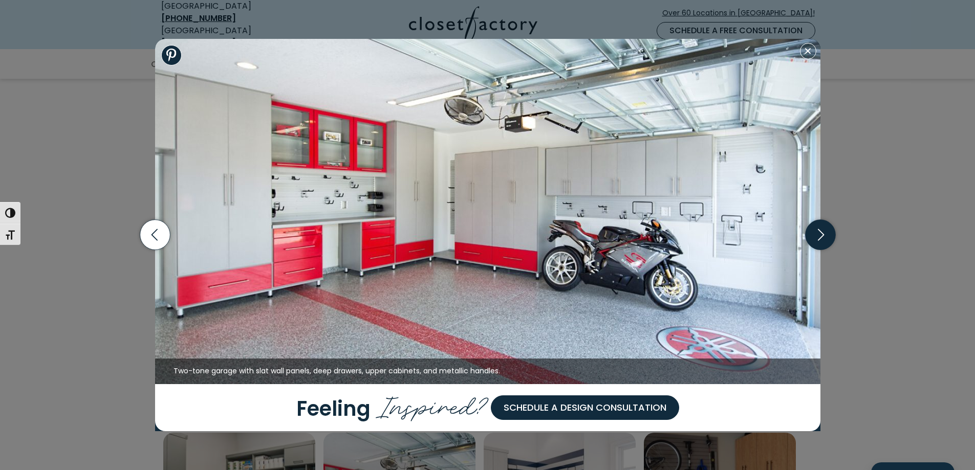
click at [823, 234] on icon "button" at bounding box center [820, 235] width 6 height 12
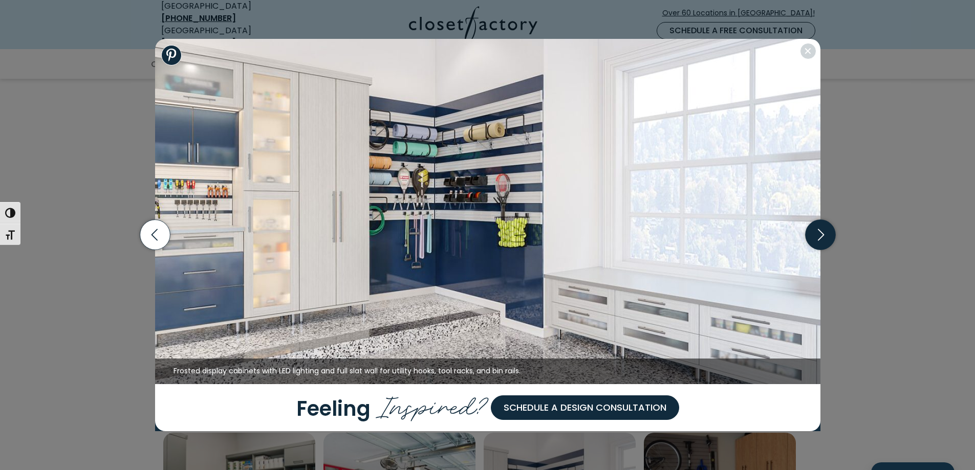
click at [823, 234] on icon "button" at bounding box center [820, 235] width 6 height 12
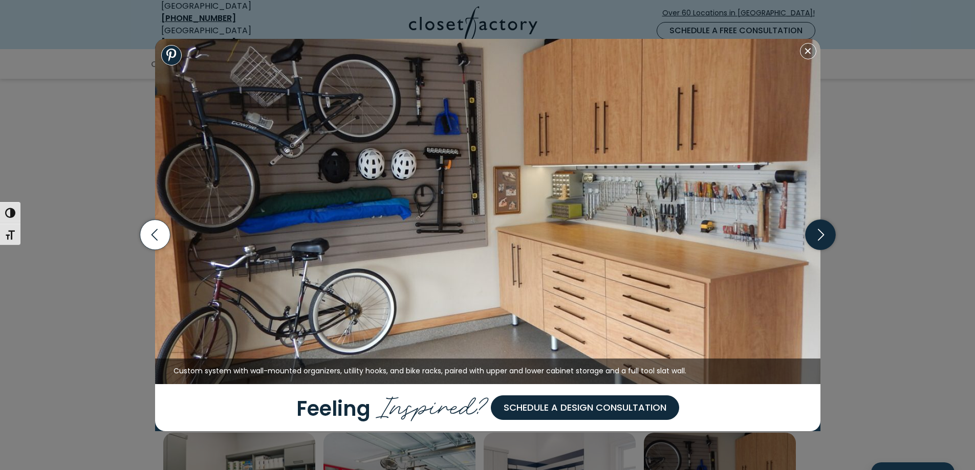
click at [823, 234] on icon "button" at bounding box center [820, 235] width 6 height 12
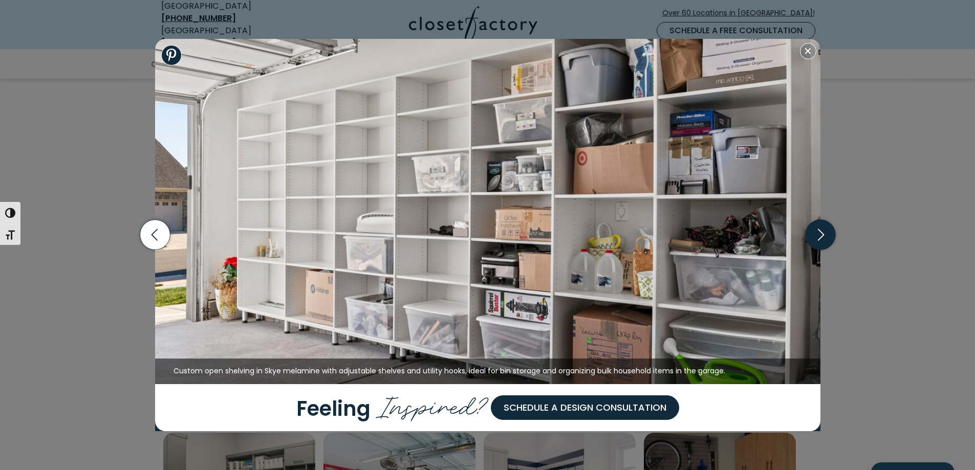
click at [823, 234] on icon "button" at bounding box center [820, 235] width 6 height 12
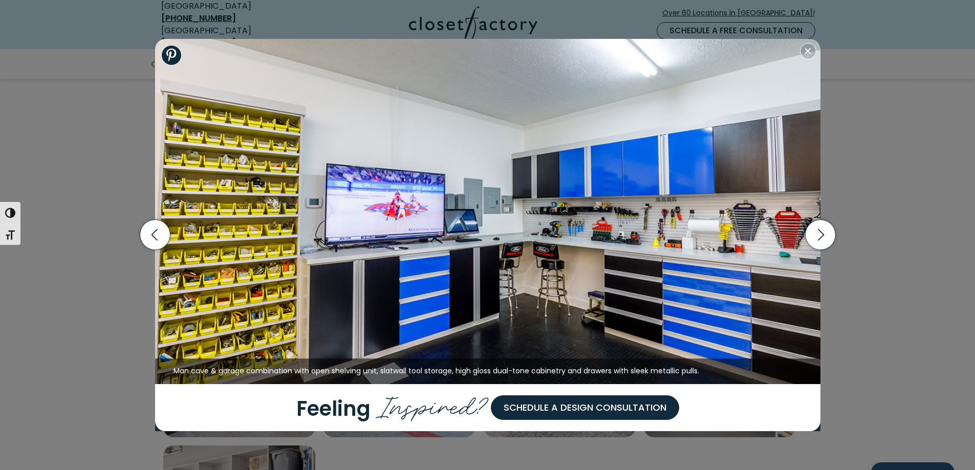
scroll to position [807, 0]
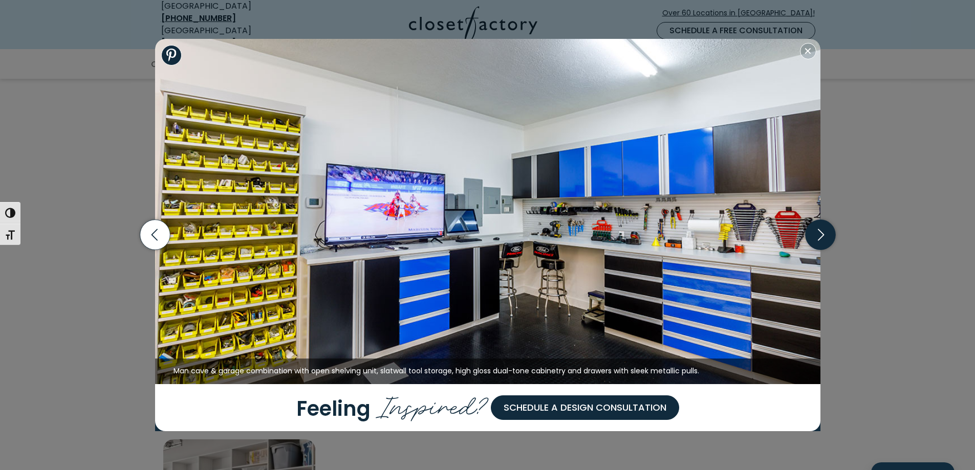
click at [820, 242] on icon "button" at bounding box center [820, 235] width 30 height 30
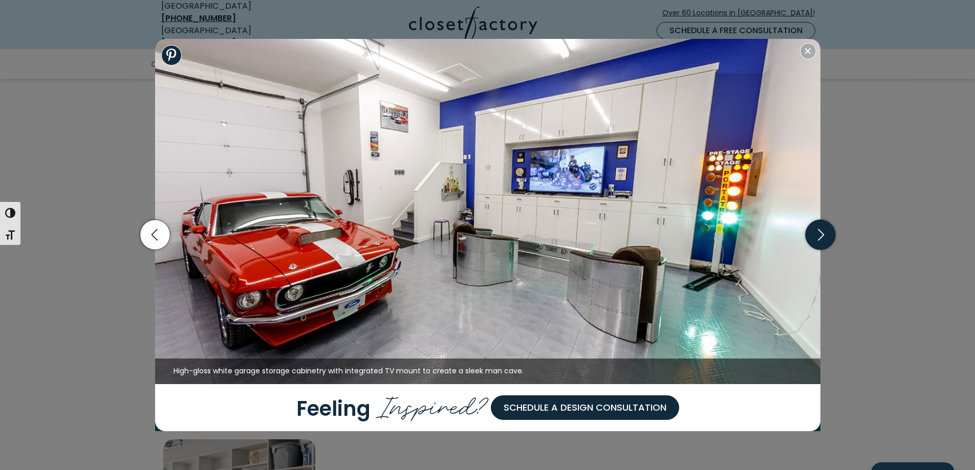
click at [820, 242] on icon "button" at bounding box center [820, 235] width 30 height 30
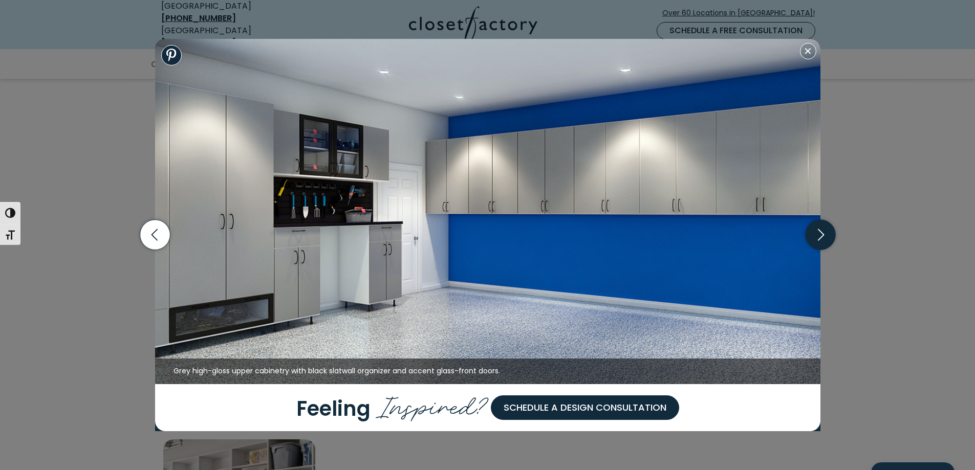
click at [820, 242] on icon "button" at bounding box center [820, 235] width 30 height 30
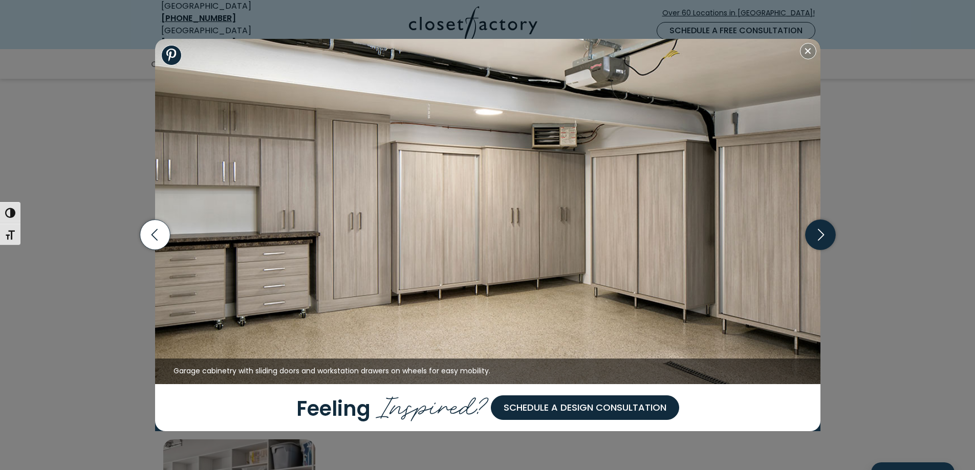
click at [820, 242] on icon "button" at bounding box center [820, 235] width 30 height 30
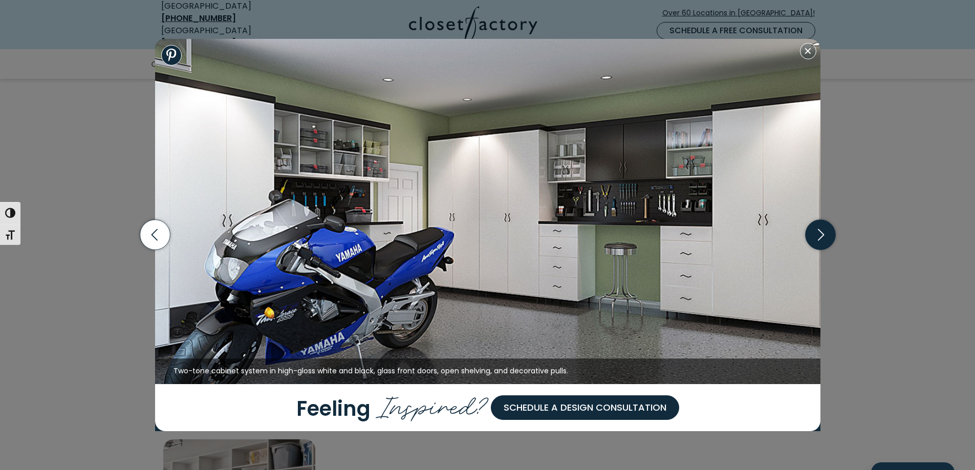
click at [820, 242] on icon "button" at bounding box center [820, 235] width 30 height 30
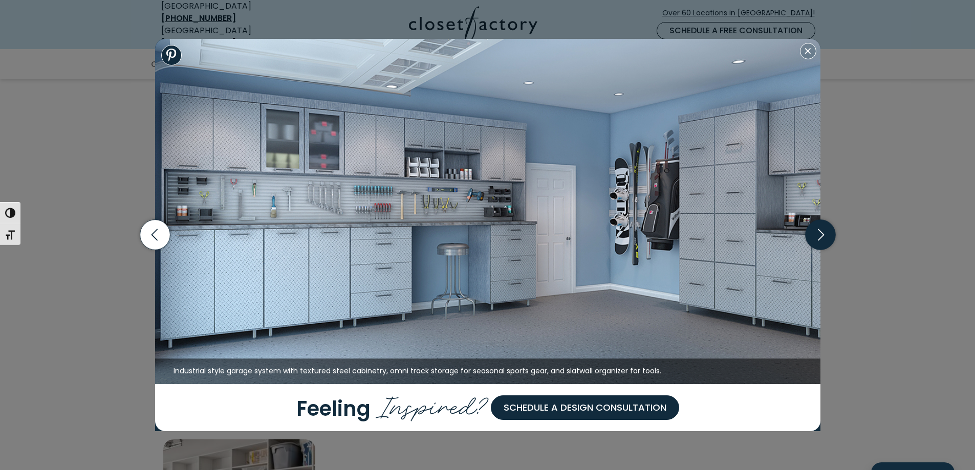
click at [820, 242] on icon "button" at bounding box center [820, 235] width 30 height 30
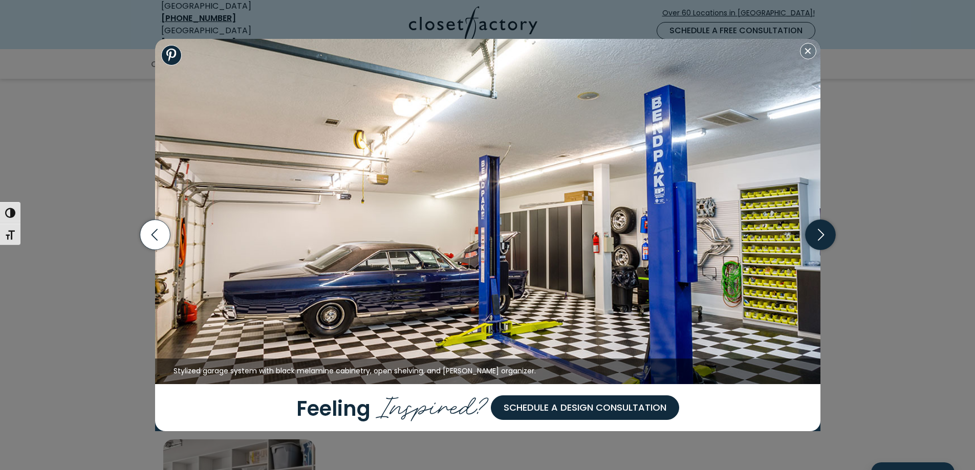
click at [820, 242] on icon "button" at bounding box center [820, 235] width 30 height 30
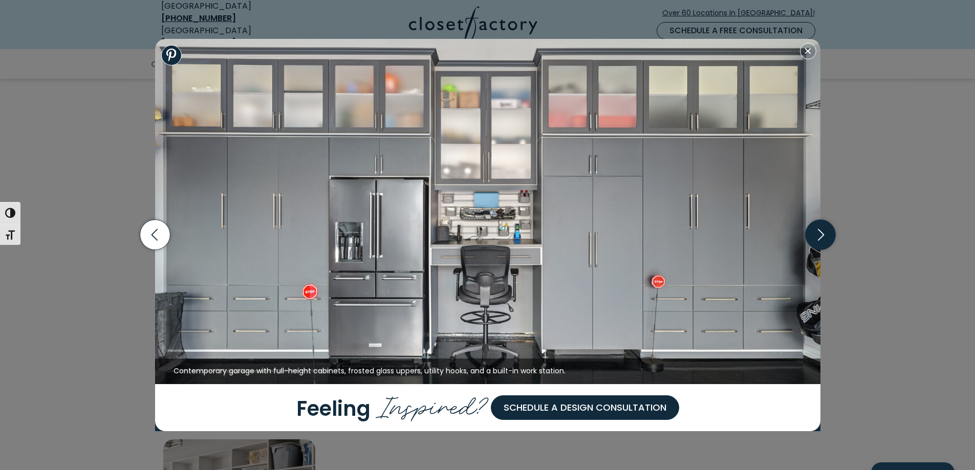
click at [820, 242] on icon "button" at bounding box center [820, 235] width 30 height 30
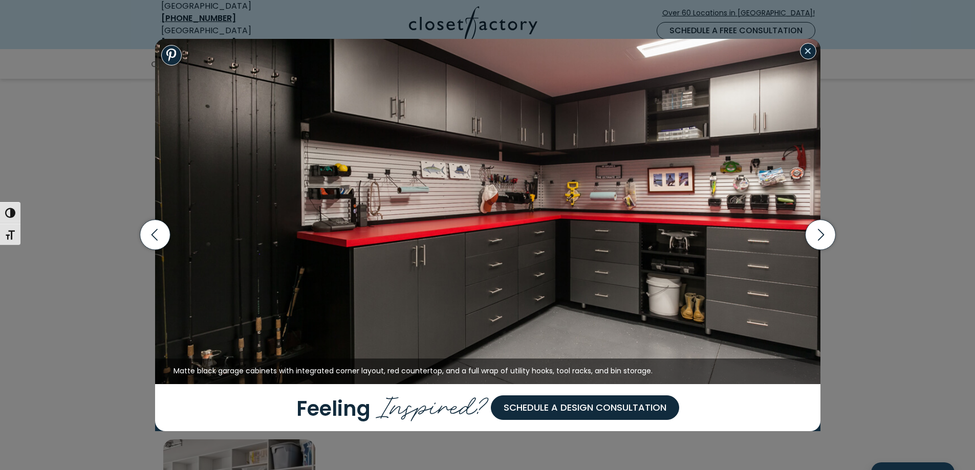
click at [813, 52] on button "Close modal" at bounding box center [808, 51] width 16 height 16
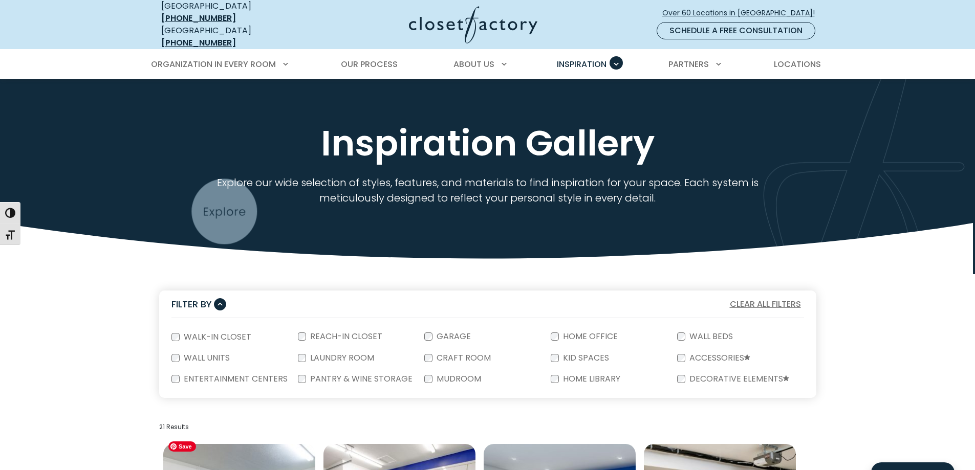
scroll to position [0, 0]
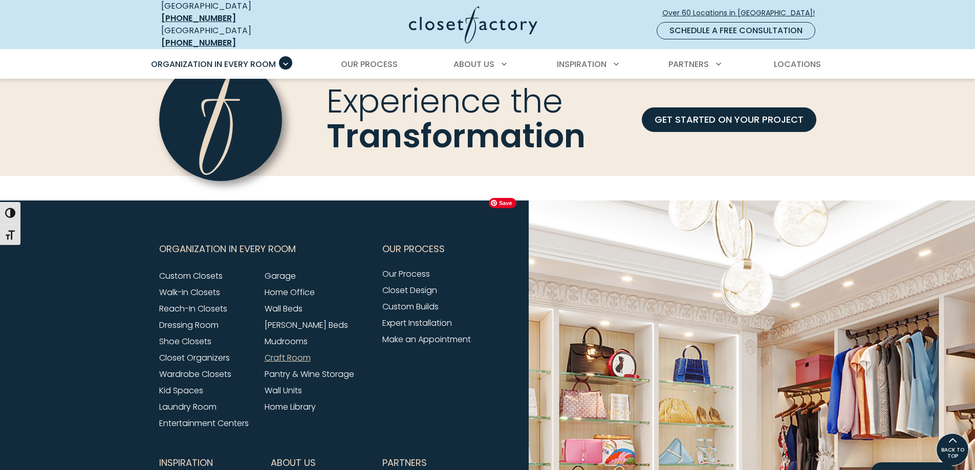
scroll to position [3076, 0]
